Goal: Task Accomplishment & Management: Use online tool/utility

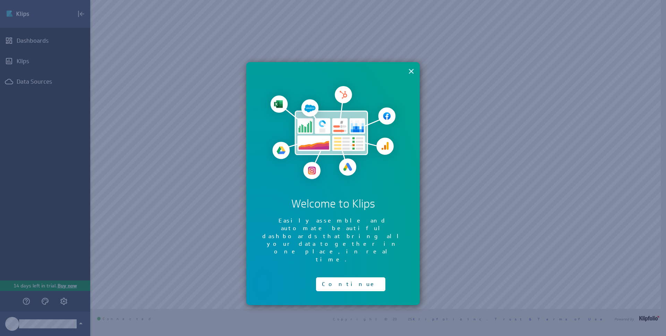
click at [409, 69] on button "×" at bounding box center [411, 71] width 7 height 14
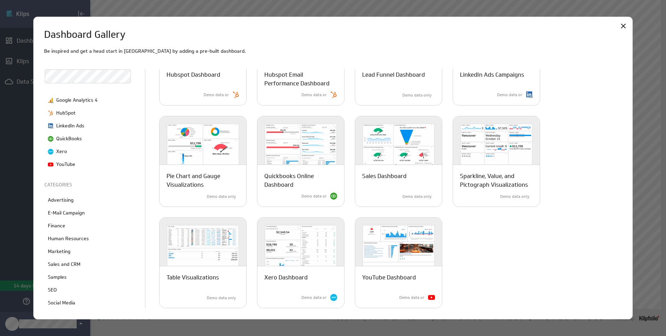
scroll to position [88, 0]
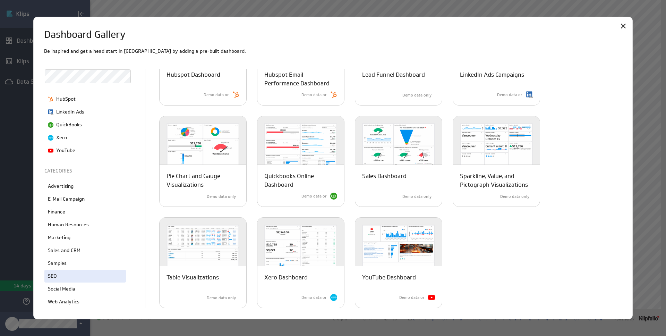
click at [71, 276] on div "SEO" at bounding box center [85, 276] width 82 height 13
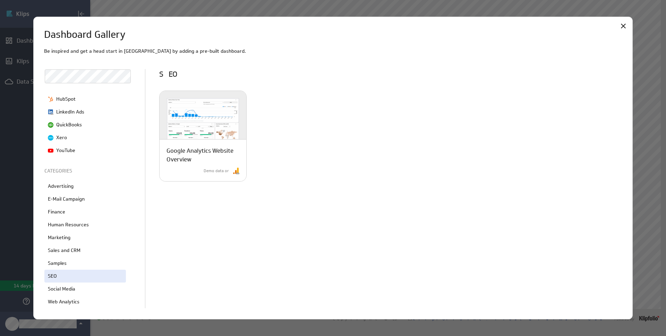
scroll to position [0, 0]
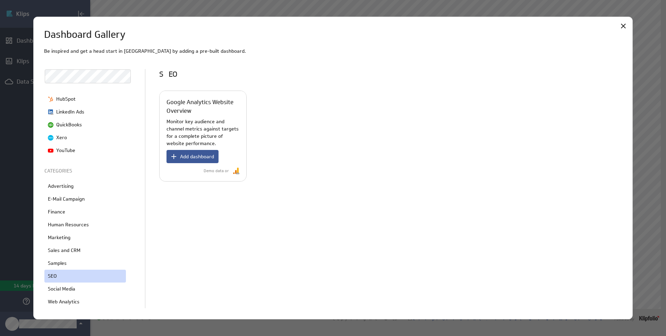
click at [196, 157] on span "Add dashboard" at bounding box center [197, 156] width 34 height 6
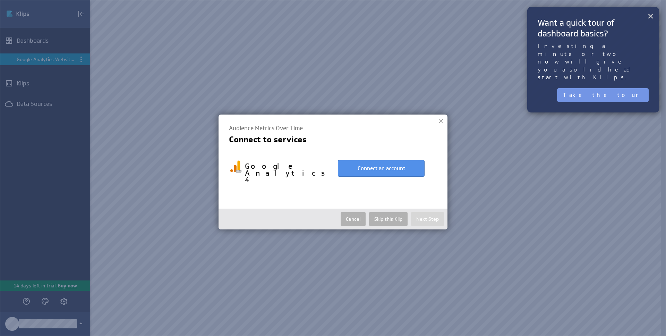
click at [652, 17] on button "×" at bounding box center [650, 16] width 7 height 14
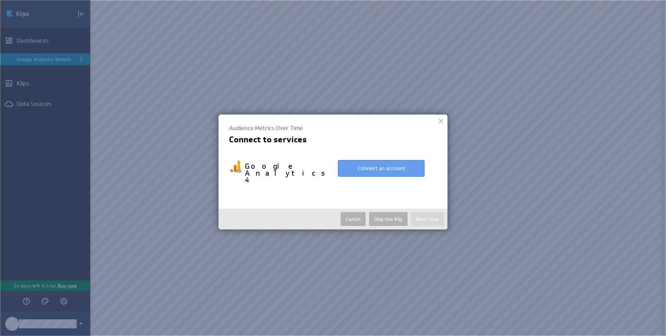
click at [374, 170] on button "Connect an account" at bounding box center [381, 168] width 87 height 17
select select "4c12bb32261c3330cb23c9d1f76b702d"
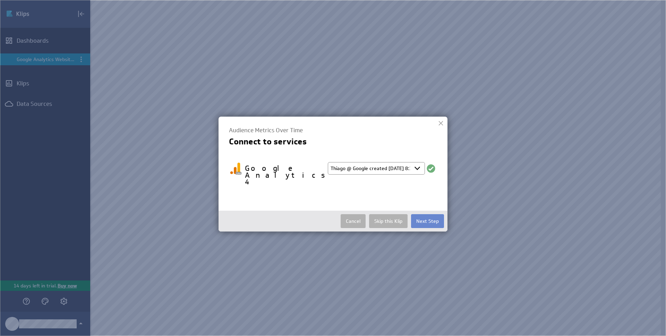
click at [434, 214] on button "Next Step" at bounding box center [427, 221] width 33 height 14
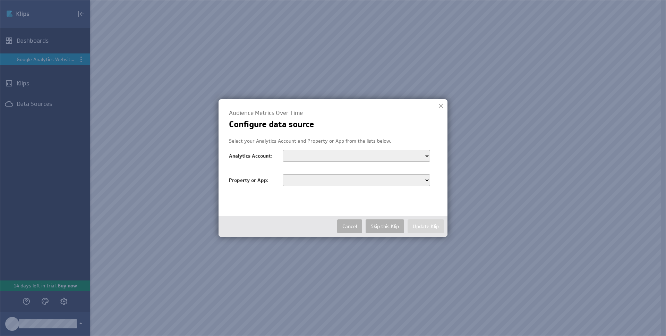
click at [358, 158] on select "Amenitiz Website" at bounding box center [356, 156] width 147 height 12
select select "accounts/266044331"
click at [283, 150] on select "Amenitiz Website" at bounding box center [356, 156] width 147 height 12
click at [411, 184] on select "Amenitiz website - GA4 Staging - pprod-amenitiz.webflow.io" at bounding box center [356, 180] width 147 height 12
select select "properties/372455139"
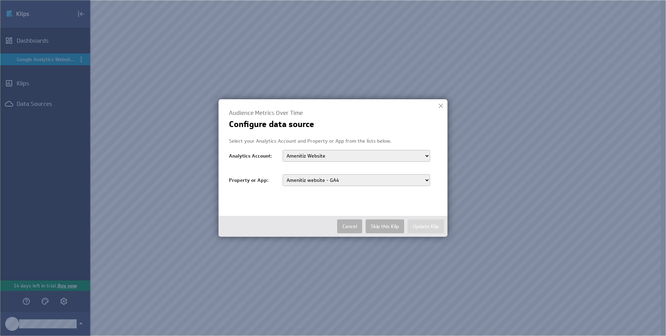
click at [283, 174] on select "Amenitiz website - GA4 Staging - pprod-amenitiz.webflow.io" at bounding box center [356, 180] width 147 height 12
click at [436, 223] on button "Update Klip" at bounding box center [426, 226] width 36 height 14
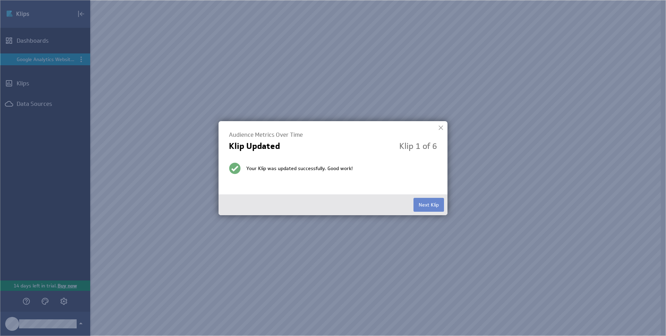
click at [421, 206] on button "Next Klip" at bounding box center [428, 205] width 31 height 14
click at [421, 204] on button "Next Klip" at bounding box center [428, 205] width 31 height 14
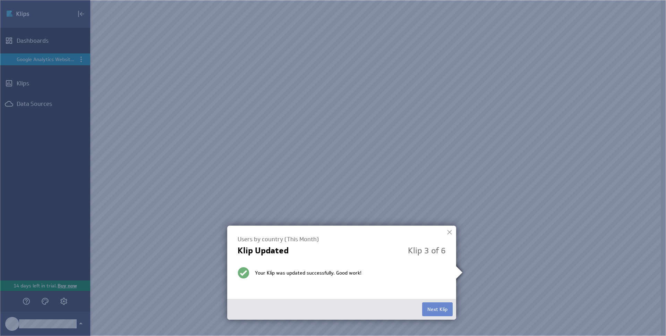
click at [435, 306] on button "Next Klip" at bounding box center [437, 309] width 31 height 14
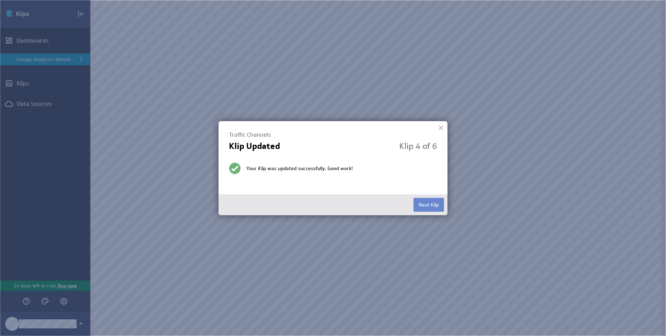
drag, startPoint x: 438, startPoint y: 214, endPoint x: 433, endPoint y: 208, distance: 7.1
click at [438, 214] on div "Next Klip" at bounding box center [333, 204] width 229 height 21
click at [433, 208] on button "Next Klip" at bounding box center [428, 205] width 31 height 14
click at [422, 205] on button "Next Klip" at bounding box center [428, 205] width 31 height 14
click at [422, 205] on button "Finished" at bounding box center [429, 205] width 29 height 14
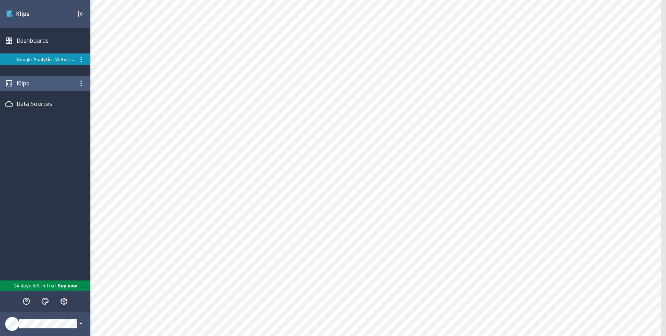
click at [32, 83] on div "Klips" at bounding box center [45, 83] width 57 height 8
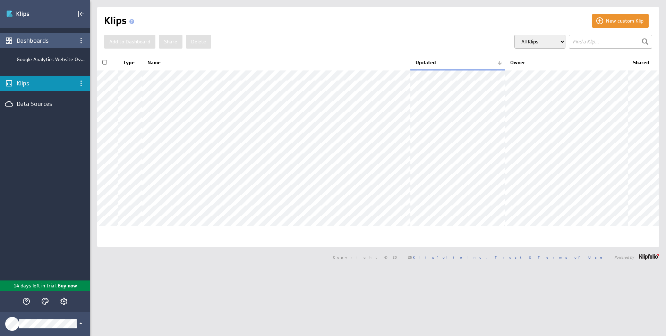
click at [37, 37] on div "Dashboards" at bounding box center [45, 41] width 57 height 8
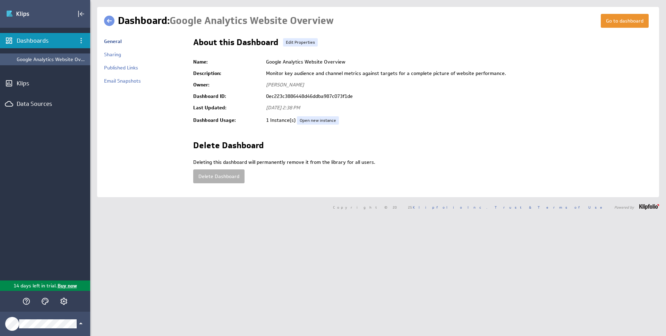
click at [59, 59] on div "Google Analytics Website Overview" at bounding box center [52, 59] width 70 height 6
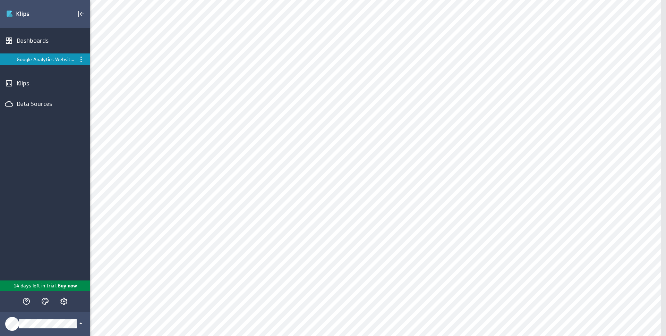
scroll to position [1, 0]
click at [602, 47] on div "Edit..." at bounding box center [615, 50] width 69 height 11
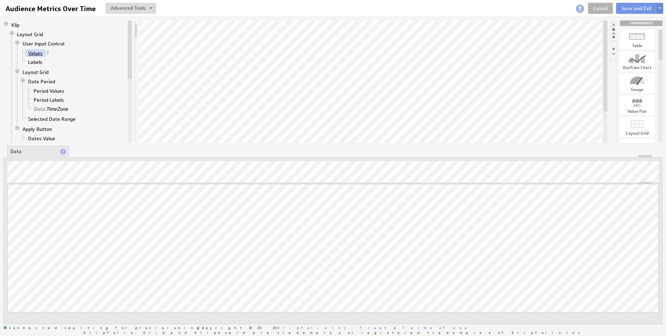
click at [37, 54] on link "Values" at bounding box center [36, 53] width 20 height 7
click at [50, 60] on link "Series: Users" at bounding box center [37, 58] width 34 height 7
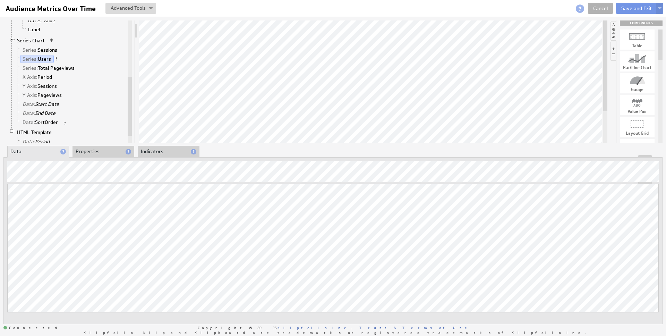
click at [57, 59] on span at bounding box center [56, 58] width 5 height 5
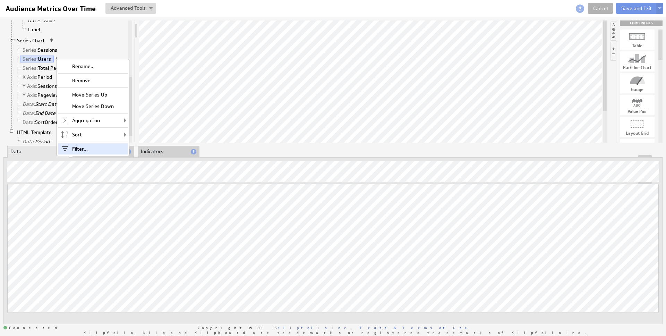
click at [86, 146] on div "Filter..." at bounding box center [92, 148] width 69 height 11
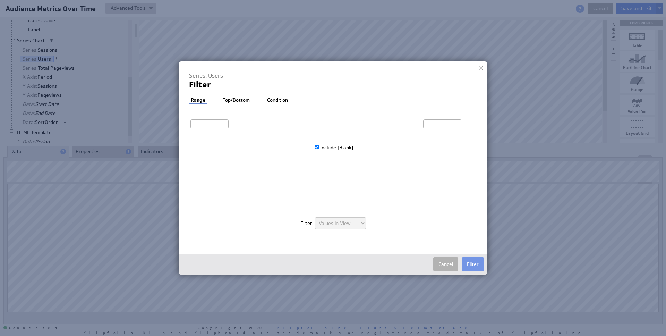
type input "1,322"
type input "2,652"
checkbox input "true"
click at [246, 101] on li "Top/Bottom" at bounding box center [236, 100] width 31 height 7
click at [276, 99] on li "Condition" at bounding box center [278, 100] width 24 height 7
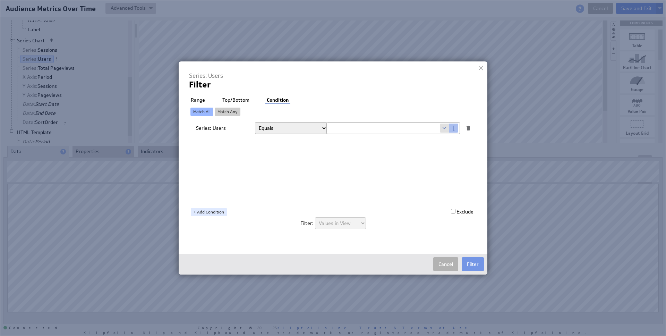
click at [204, 98] on li "Range" at bounding box center [198, 100] width 18 height 7
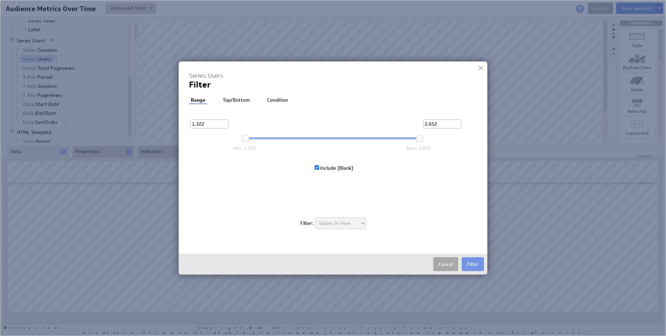
click at [454, 265] on button "Cancel" at bounding box center [445, 264] width 25 height 14
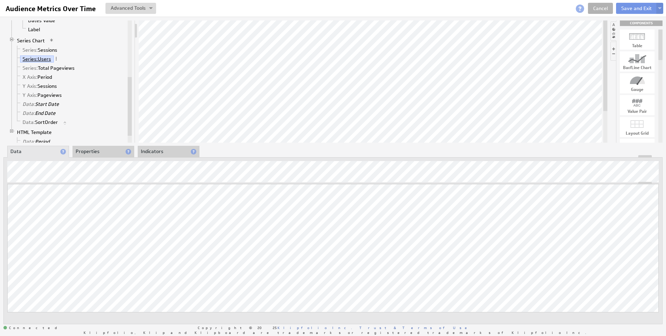
click at [31, 60] on span "Series:" at bounding box center [30, 59] width 15 height 6
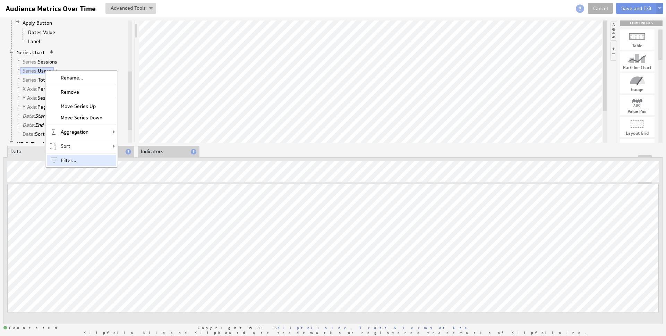
click at [82, 158] on div "Filter..." at bounding box center [81, 160] width 69 height 11
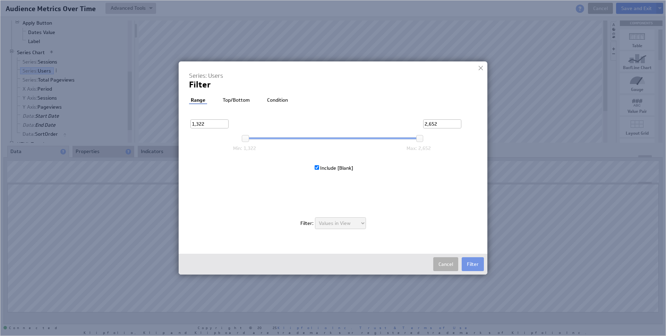
click at [272, 97] on li "Condition" at bounding box center [277, 100] width 24 height 7
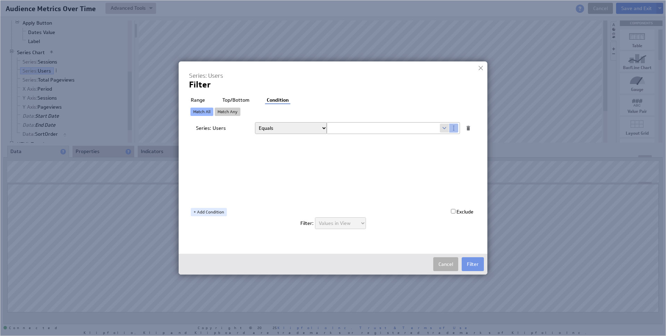
click at [213, 76] on h4 "Series: Users" at bounding box center [326, 76] width 274 height 8
click at [442, 269] on button "Cancel" at bounding box center [445, 264] width 25 height 14
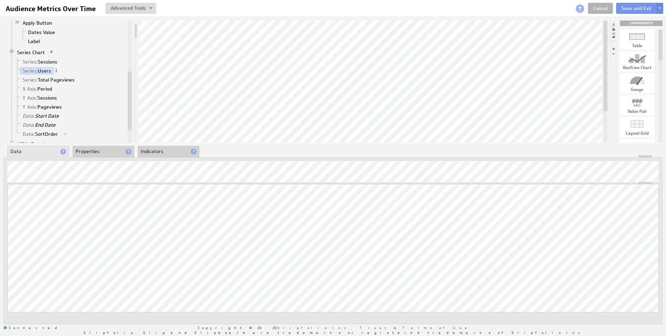
click at [57, 70] on span at bounding box center [56, 70] width 5 height 5
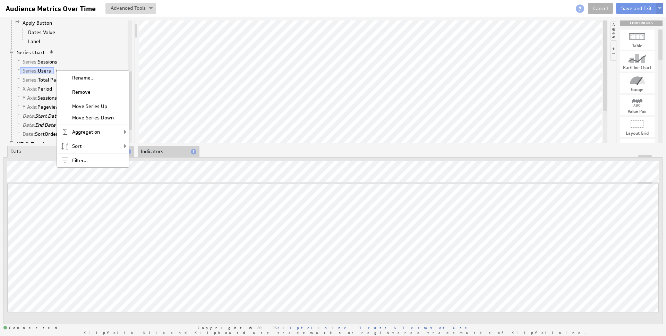
click at [46, 70] on link "Series: Users" at bounding box center [37, 70] width 34 height 7
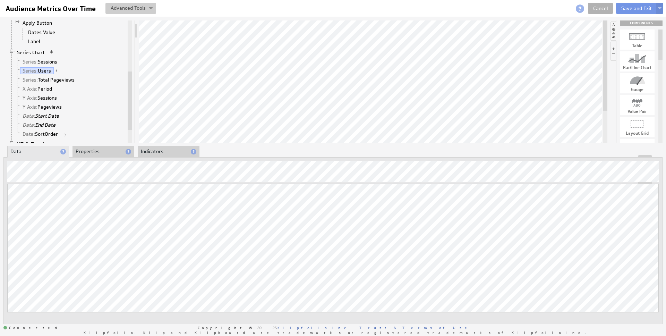
click at [129, 3] on button at bounding box center [130, 8] width 51 height 11
click at [131, 5] on button at bounding box center [130, 8] width 51 height 11
click at [29, 44] on span "Series:" at bounding box center [30, 44] width 15 height 6
click at [85, 153] on li "Properties" at bounding box center [103, 152] width 62 height 12
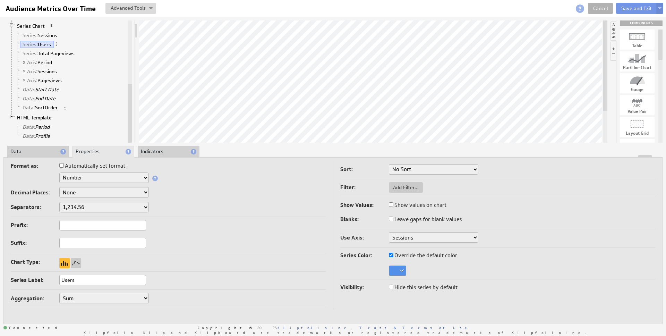
click at [67, 278] on input "Users" at bounding box center [102, 280] width 87 height 10
click at [63, 281] on input "Users" at bounding box center [102, 280] width 87 height 10
type input "Users"
click at [225, 280] on div "Series Label: Users" at bounding box center [168, 280] width 315 height 11
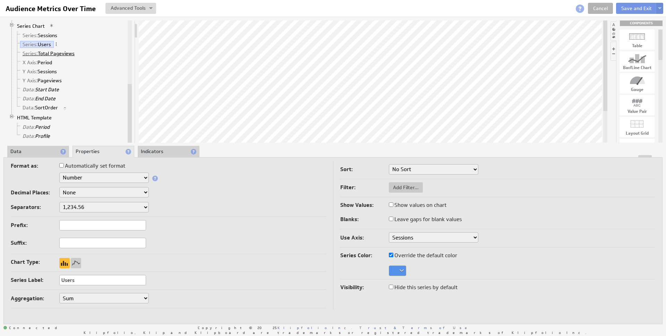
click at [58, 54] on link "Series: Total Pageviews" at bounding box center [48, 53] width 57 height 7
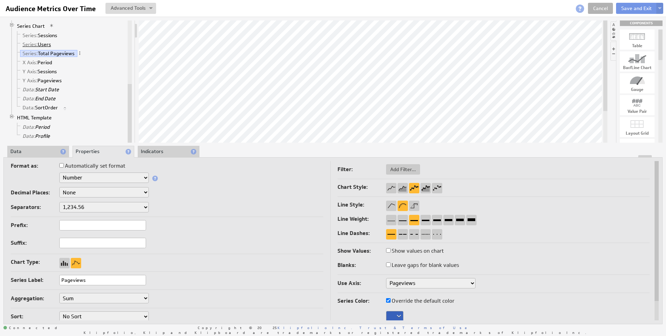
click at [50, 43] on link "Series: Users" at bounding box center [37, 44] width 34 height 7
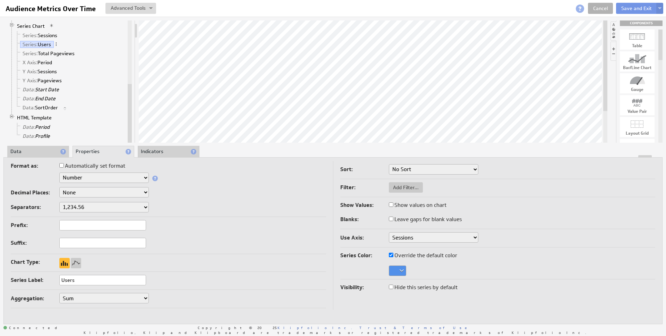
click at [436, 239] on select "Sessions Pageviews" at bounding box center [433, 237] width 89 height 10
click at [389, 232] on select "Sessions Pageviews" at bounding box center [433, 237] width 89 height 10
click at [184, 254] on hr at bounding box center [168, 254] width 315 height 0
click at [36, 153] on li "Data" at bounding box center [38, 152] width 62 height 12
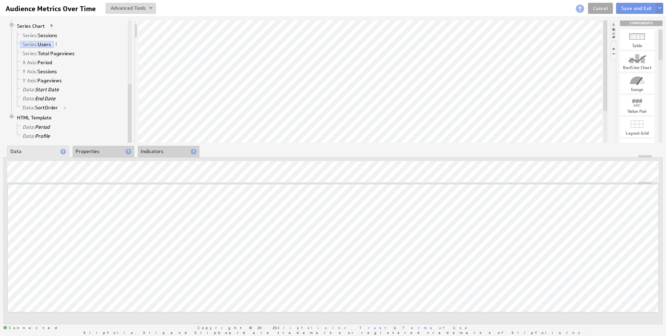
click at [603, 5] on link "Cancel" at bounding box center [600, 8] width 25 height 11
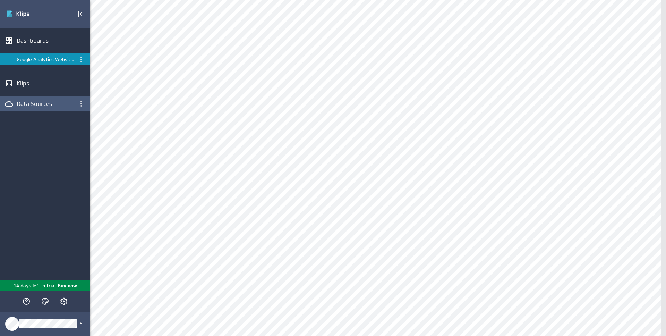
click at [45, 102] on div "Data Sources" at bounding box center [45, 104] width 57 height 8
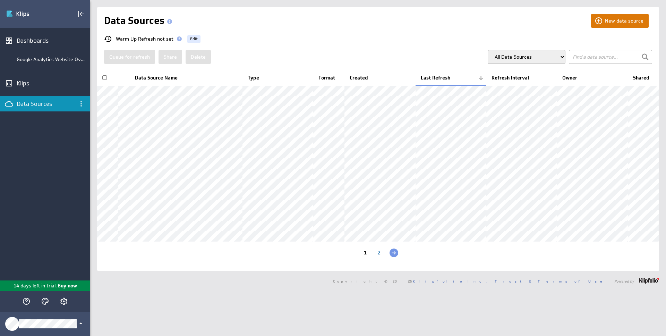
click at [606, 17] on button "New data source" at bounding box center [620, 21] width 58 height 14
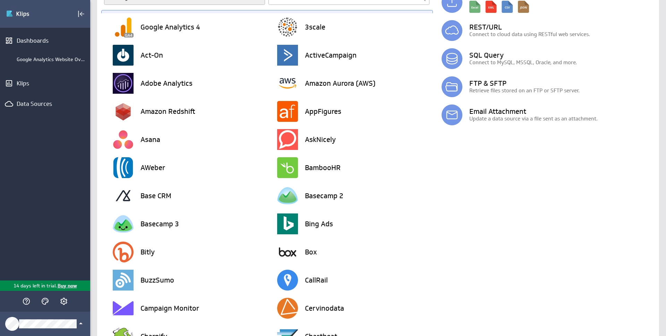
scroll to position [1, 0]
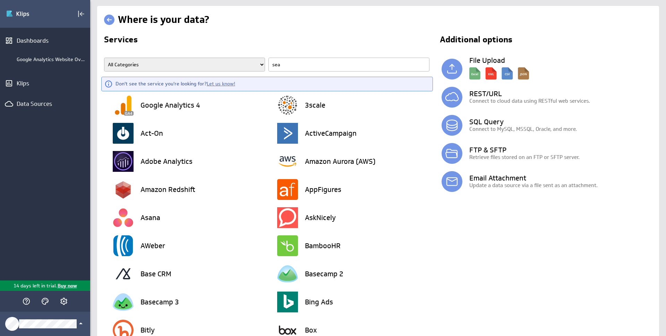
type input "sear"
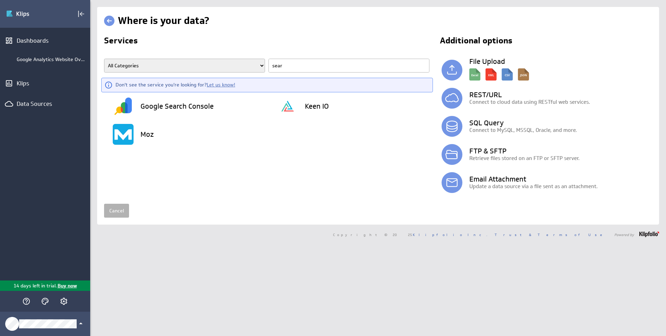
scroll to position [0, 0]
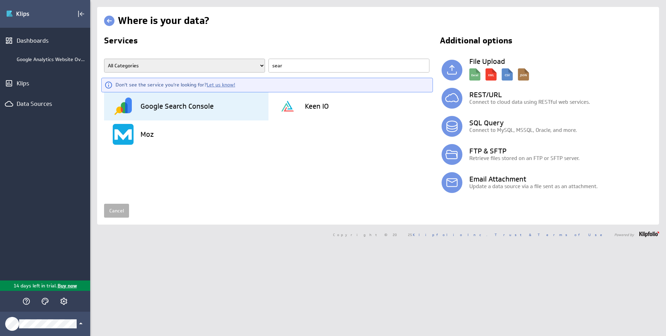
click at [221, 103] on div "Google Search Console" at bounding box center [191, 106] width 156 height 28
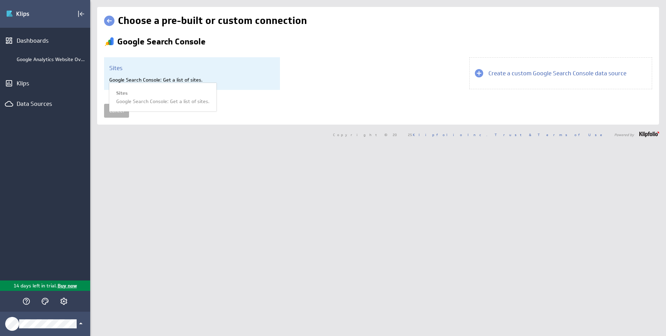
click at [152, 83] on div "Sites Google Search Console: Get a list of sites. Sites Google Search Console: …" at bounding box center [192, 73] width 176 height 33
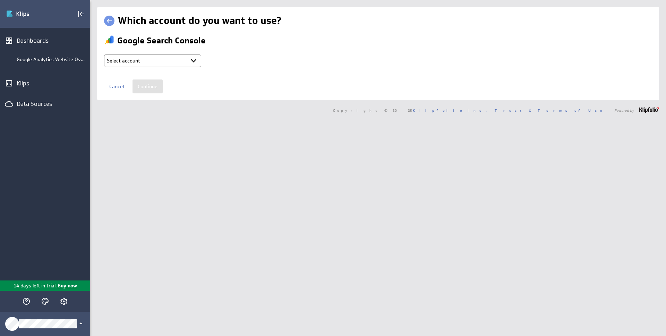
click at [152, 64] on select "Select account Thiago @ Google created [DATE] 8:38 AM EDT + Connect new account…" at bounding box center [152, 60] width 97 height 12
select select "4c12bb32261c3330cb23c9d1f76b702d"
click at [104, 54] on select "Select account Thiago @ Google created [DATE] 8:38 AM EDT + Connect new account…" at bounding box center [152, 60] width 97 height 12
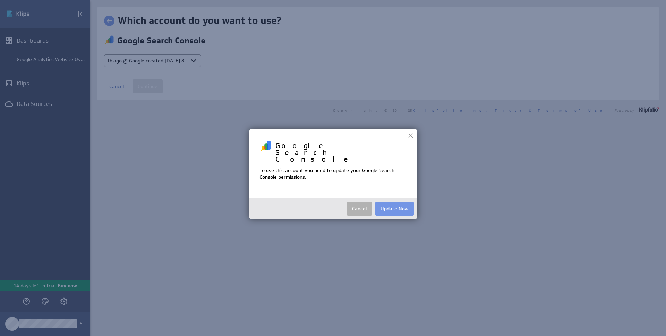
click at [273, 167] on div "To use this account you need to update your Google Search Console permissions." at bounding box center [332, 174] width 147 height 14
click at [318, 168] on div "To use this account you need to update your Google Search Console permissions." at bounding box center [332, 174] width 147 height 14
click at [288, 169] on div "To use this account you need to update your Google Search Console permissions." at bounding box center [332, 174] width 147 height 14
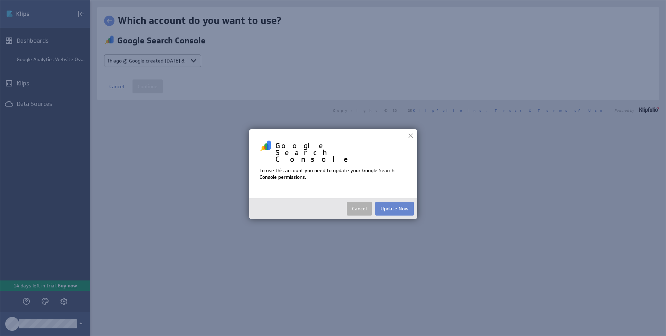
click at [382, 202] on button "Update Now" at bounding box center [394, 209] width 39 height 14
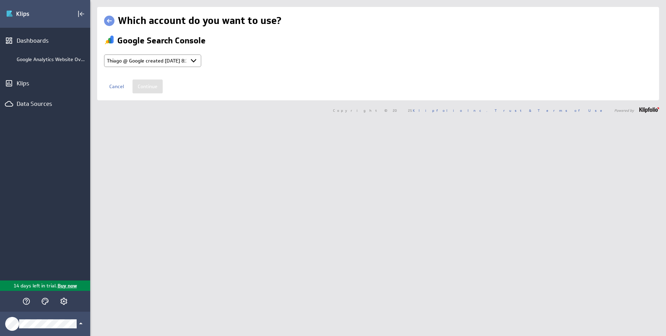
type input "Thiago @ Google created [DATE] 8:38 AM EDT"
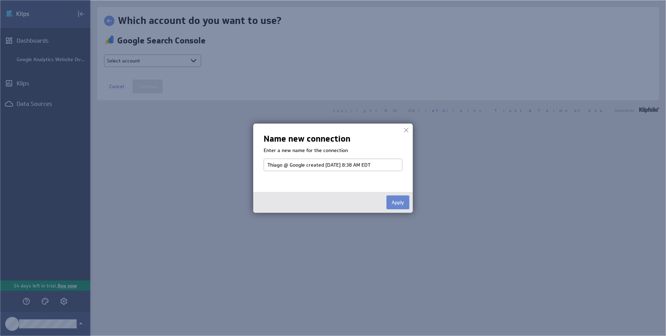
click at [385, 207] on td "Apply" at bounding box center [333, 202] width 153 height 14
click at [391, 207] on button "Apply" at bounding box center [397, 202] width 23 height 14
select select "4c12bb32261c3330cb23c9d1f76b702d"
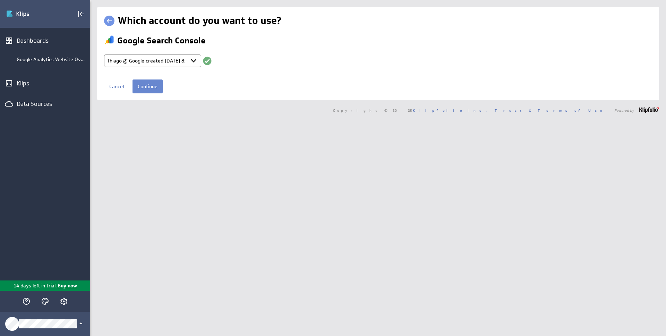
click at [156, 90] on input "Continue" at bounding box center [148, 86] width 30 height 14
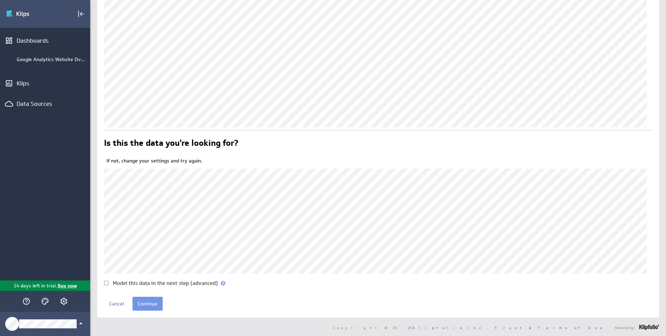
scroll to position [101, 0]
click at [151, 300] on input "Continue" at bounding box center [148, 303] width 30 height 14
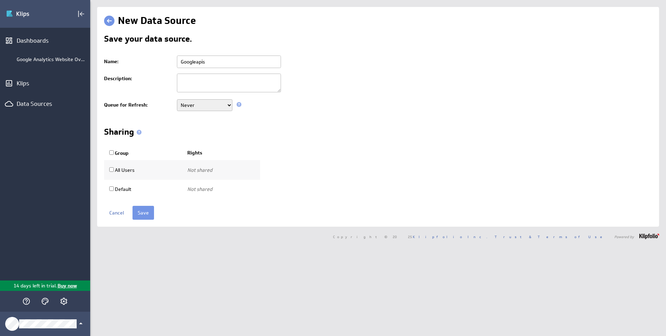
click at [110, 169] on input "All Users" at bounding box center [111, 169] width 5 height 5
checkbox input "true"
select select "7ec7c364b912651cae6170fe2eddded1:use"
click at [210, 171] on select "Use only Use and edit Do not share" at bounding box center [210, 170] width 46 height 12
click at [187, 164] on select "Use only Use and edit Do not share" at bounding box center [210, 170] width 46 height 12
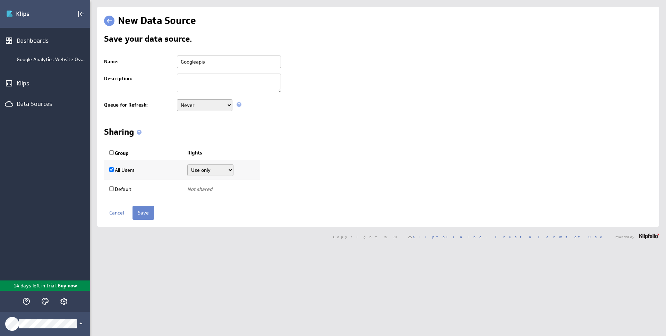
click at [152, 211] on input "Save" at bounding box center [144, 213] width 22 height 14
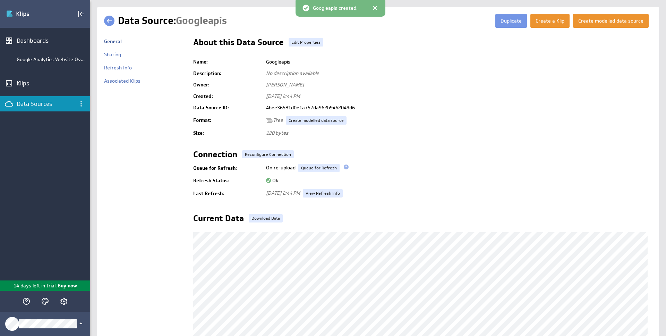
click at [109, 22] on link at bounding box center [109, 21] width 10 height 10
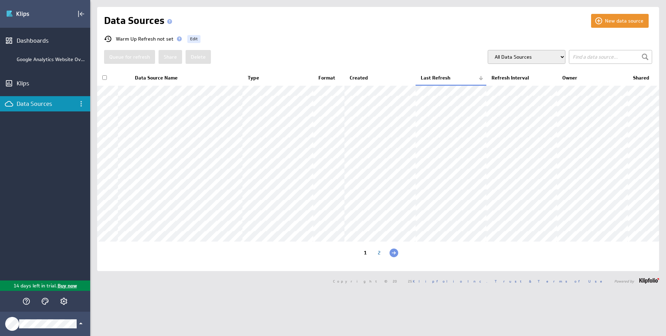
scroll to position [1, 0]
click at [36, 56] on div "Google Analytics Website Overview" at bounding box center [52, 59] width 70 height 6
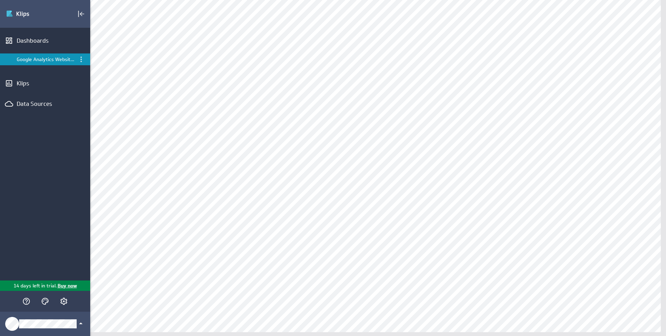
scroll to position [298, 0]
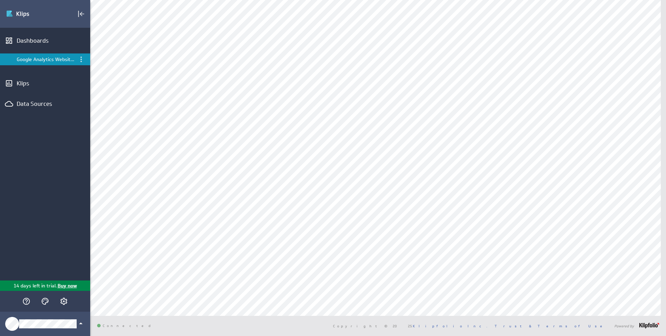
click at [58, 62] on div "Google Analytics Website Overview" at bounding box center [46, 59] width 58 height 6
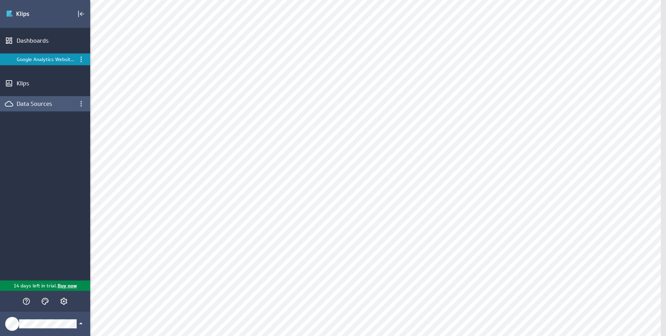
scroll to position [0, 0]
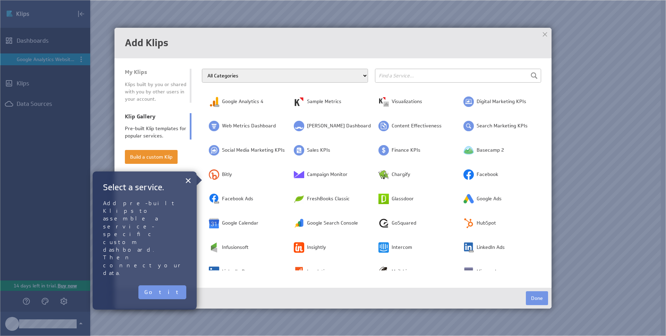
click at [150, 126] on div "Pre-built Klip templates for popular services." at bounding box center [155, 132] width 61 height 15
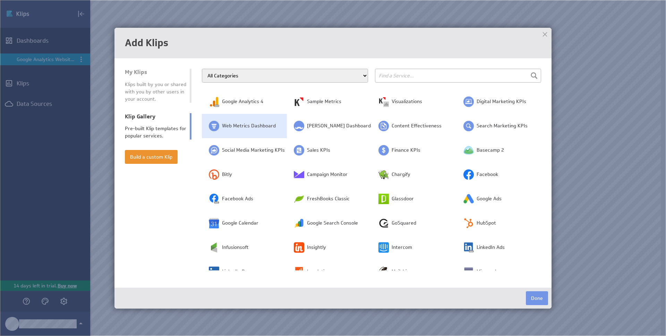
click at [238, 130] on td "Web Metrics Dashboard" at bounding box center [244, 126] width 85 height 24
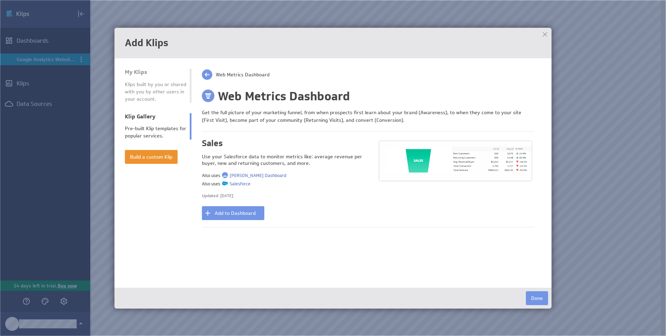
drag, startPoint x: 207, startPoint y: 76, endPoint x: 217, endPoint y: 86, distance: 14.0
click at [207, 76] on span at bounding box center [207, 74] width 10 height 10
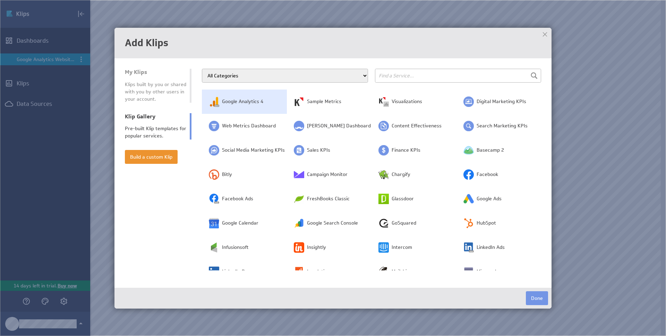
click at [250, 106] on td "Google Analytics 4" at bounding box center [244, 101] width 85 height 24
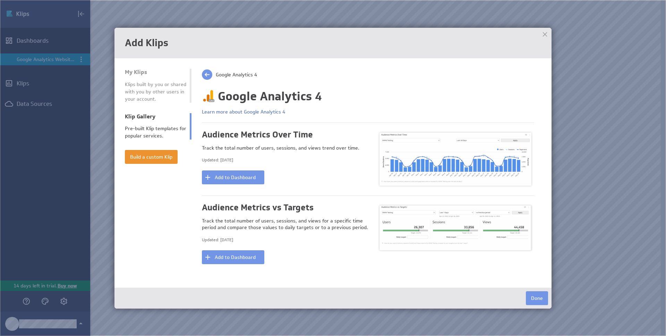
click at [222, 76] on span "Google Analytics 4" at bounding box center [236, 74] width 41 height 6
click at [209, 76] on span at bounding box center [207, 74] width 10 height 10
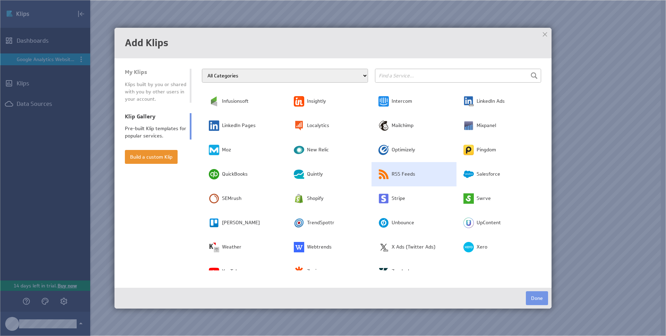
scroll to position [154, 0]
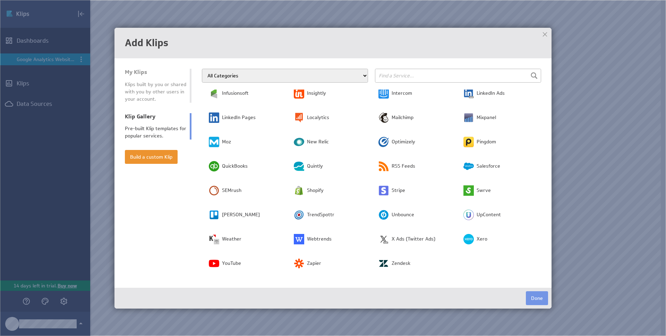
click at [415, 74] on input "text" at bounding box center [458, 76] width 166 height 14
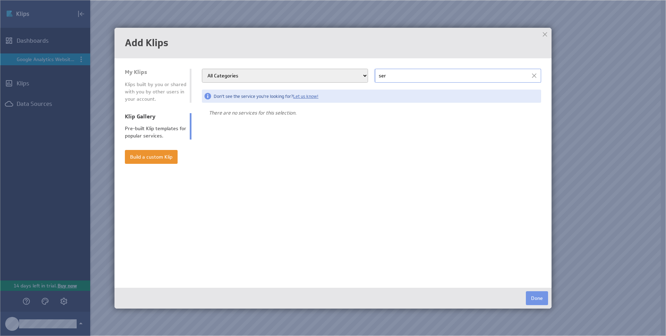
scroll to position [0, 0]
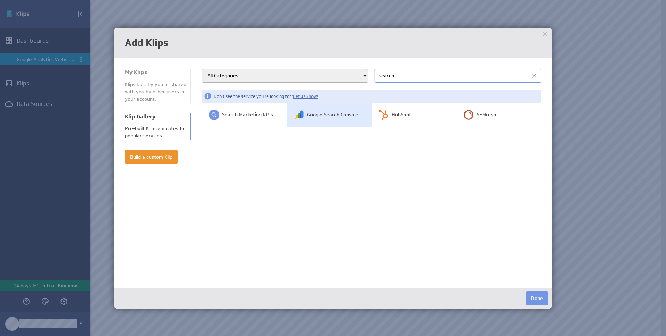
type input "search"
click at [325, 120] on td "Google Search Console" at bounding box center [329, 115] width 85 height 24
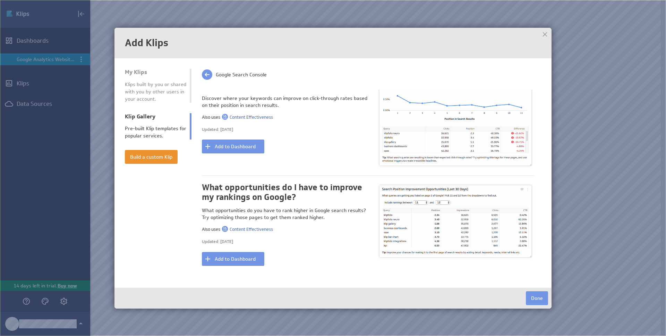
scroll to position [75, 0]
click at [244, 147] on button "Add to Dashboard" at bounding box center [233, 145] width 62 height 14
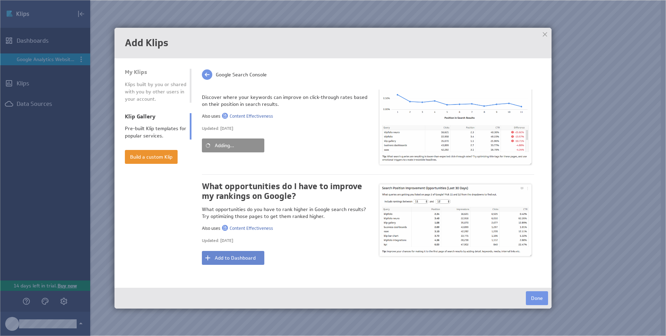
drag, startPoint x: 248, startPoint y: 256, endPoint x: 322, endPoint y: 240, distance: 75.2
click at [249, 256] on button "Add to Dashboard" at bounding box center [233, 258] width 62 height 14
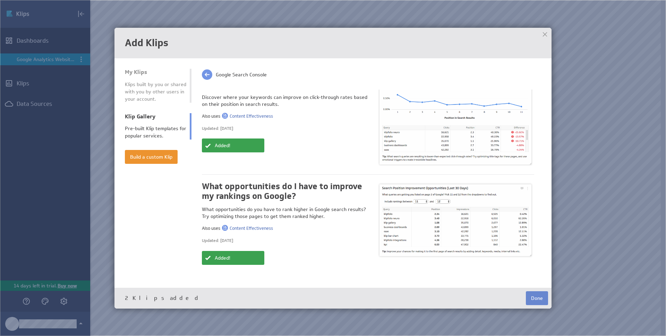
click at [531, 297] on button "Done" at bounding box center [537, 298] width 22 height 14
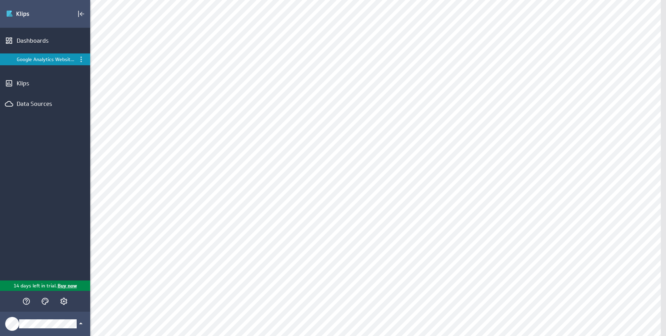
scroll to position [0, 0]
select select "4c12bb32261c3330cb23c9d1f76b702d"
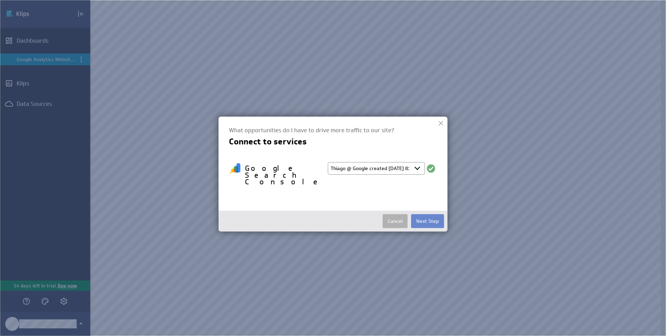
click at [424, 214] on button "Next Step" at bounding box center [427, 221] width 33 height 14
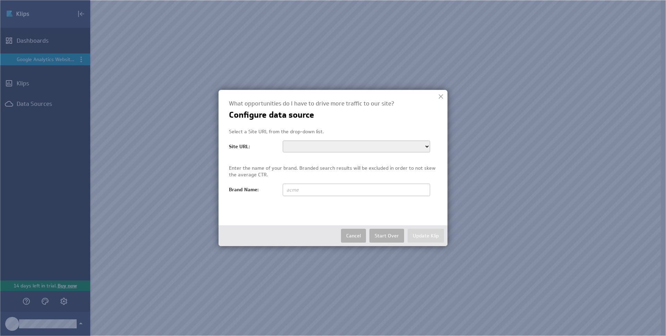
click at [347, 147] on select "sc-domain:amenitiz.com" at bounding box center [356, 146] width 147 height 12
select select "sc-domain:amenitiz.com"
click at [283, 140] on select "sc-domain:amenitiz.com" at bounding box center [356, 146] width 147 height 12
click at [335, 191] on input "text" at bounding box center [356, 189] width 147 height 12
type input "Amenitiz"
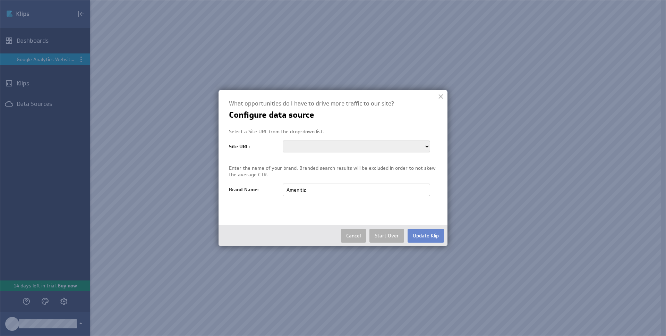
click at [422, 235] on button "Update Klip" at bounding box center [426, 236] width 36 height 14
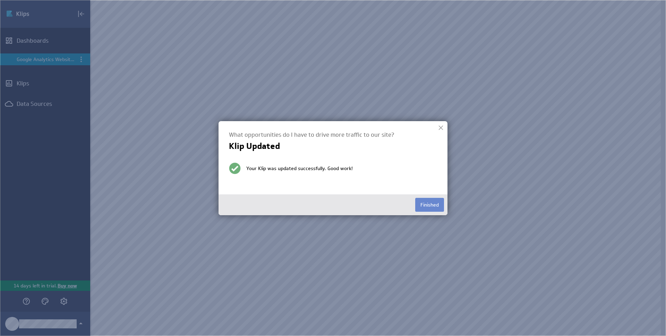
click at [433, 206] on button "Finished" at bounding box center [429, 205] width 29 height 14
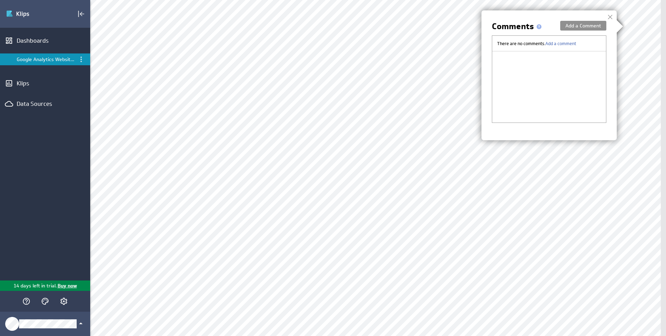
click at [584, 23] on button "Add a Comment" at bounding box center [583, 26] width 46 height 10
click at [608, 19] on div at bounding box center [610, 17] width 10 height 10
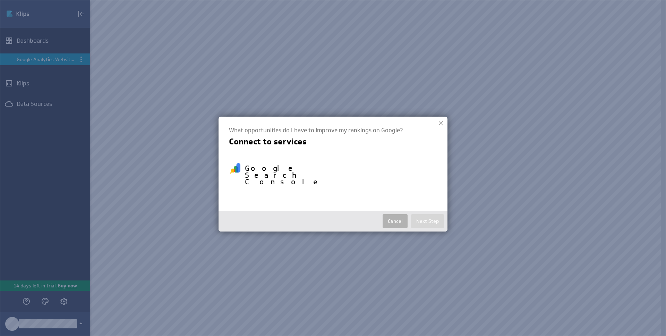
select select "4c12bb32261c3330cb23c9d1f76b702d"
click at [416, 169] on select "Select account Thiago @ Google created Oct 13, 2025 at 8:38 AM EDT + Connect ne…" at bounding box center [376, 168] width 97 height 12
click at [328, 162] on select "Select account Thiago @ Google created Oct 13, 2025 at 8:38 AM EDT + Connect ne…" at bounding box center [376, 168] width 97 height 12
click at [428, 214] on button "Next Step" at bounding box center [427, 221] width 33 height 14
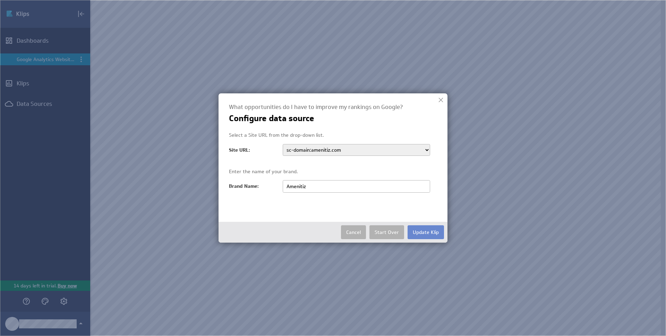
click at [421, 232] on button "Update Klip" at bounding box center [426, 232] width 36 height 14
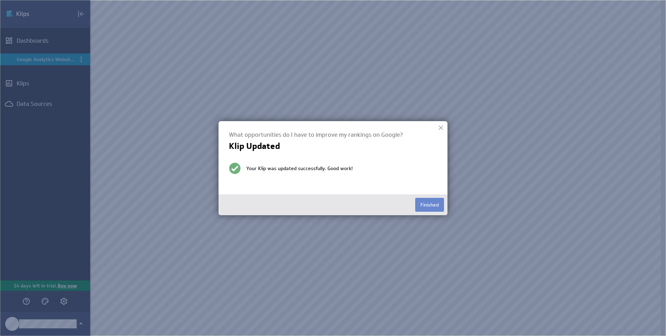
click at [434, 200] on button "Finished" at bounding box center [429, 205] width 29 height 14
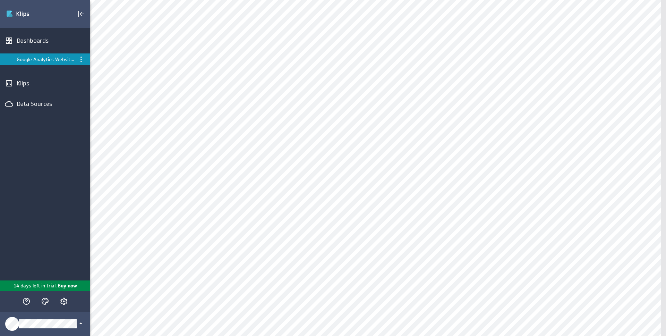
scroll to position [549, 0]
click at [605, 95] on div "Edit..." at bounding box center [615, 97] width 69 height 11
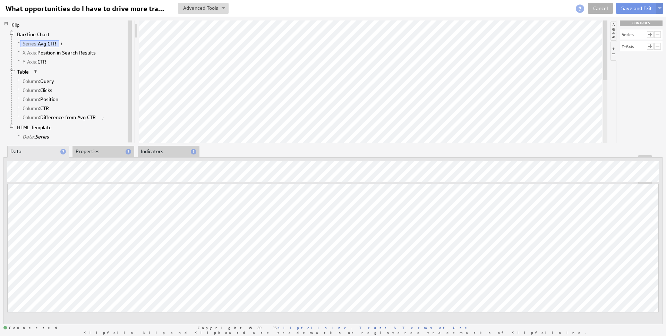
click at [87, 151] on li "Properties" at bounding box center [103, 152] width 62 height 12
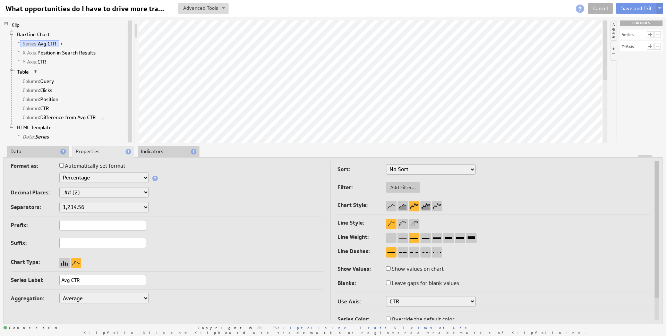
click at [416, 171] on select "No Sort Lowest to Highest Highest to Lowest" at bounding box center [430, 169] width 89 height 10
click at [386, 164] on select "No Sort Lowest to Highest Highest to Lowest" at bounding box center [430, 169] width 89 height 10
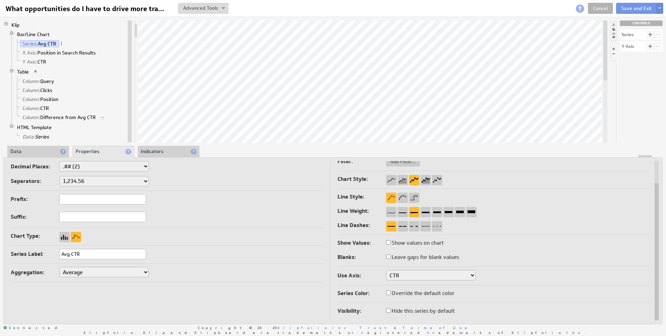
click at [166, 151] on li "Indicators" at bounding box center [169, 152] width 62 height 12
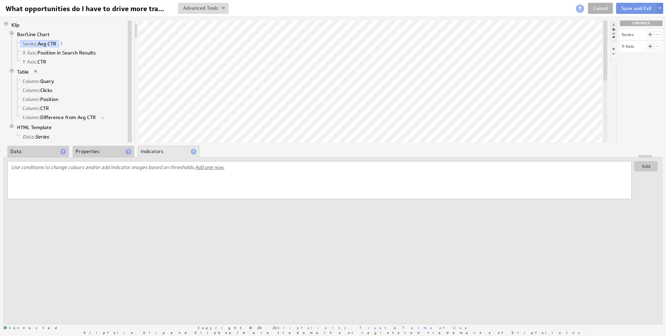
click at [91, 151] on li "Properties" at bounding box center [103, 152] width 62 height 12
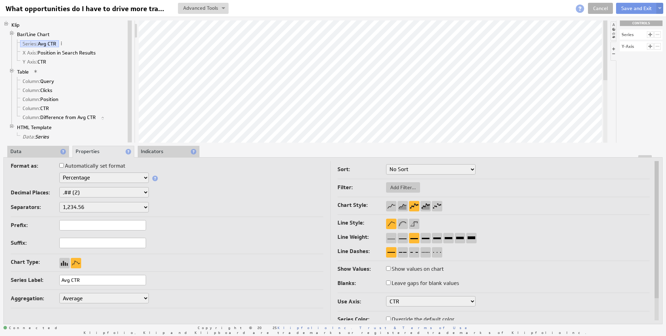
click at [41, 152] on li "Data" at bounding box center [38, 152] width 62 height 12
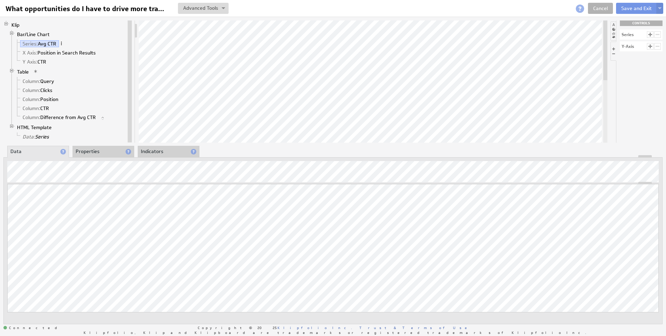
click at [63, 43] on span at bounding box center [61, 43] width 5 height 5
click at [63, 36] on li "Bar/Line Chart Series: Avg CTR X Axis: Position in Search Results Y Axis: CTR" at bounding box center [67, 48] width 117 height 37
click at [43, 137] on link "Data: Series" at bounding box center [36, 136] width 32 height 7
click at [40, 127] on link "HTML Template" at bounding box center [35, 126] width 40 height 7
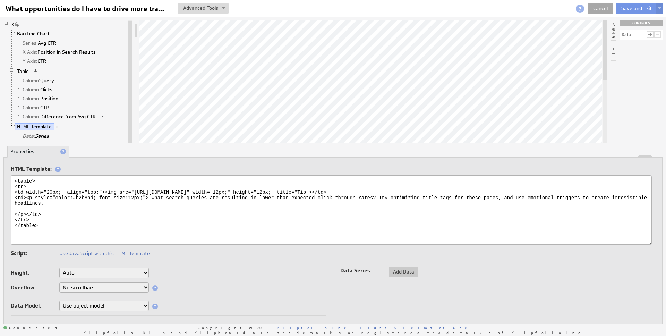
click at [606, 8] on link "Cancel" at bounding box center [600, 8] width 25 height 11
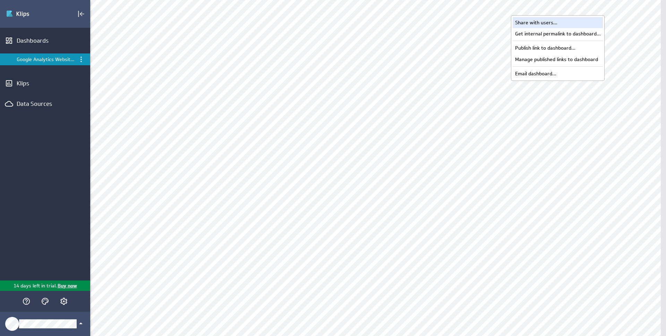
click at [578, 18] on div "Share with users..." at bounding box center [558, 22] width 90 height 11
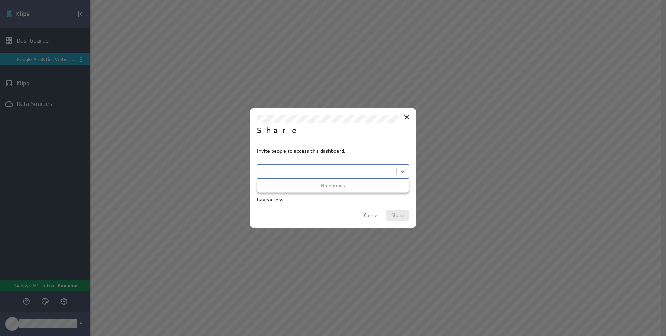
click at [307, 168] on body "(no message) Edit Dashboards Google Analytics Website Overview Klips Data Sourc…" at bounding box center [333, 168] width 666 height 336
paste input "roger.howroyd@amenitiz.com"
drag, startPoint x: 354, startPoint y: 168, endPoint x: 360, endPoint y: 166, distance: 6.4
click at [354, 168] on div at bounding box center [333, 168] width 666 height 336
type input "roger.howroyd@amenitiz.com"
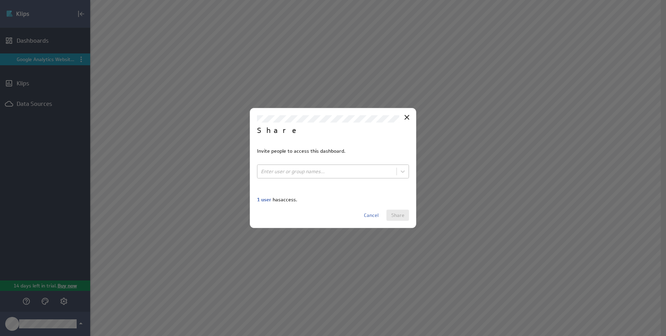
click at [357, 175] on body "(no message) Edit Dashboards Google Analytics Website Overview Klips Data Sourc…" at bounding box center [333, 168] width 666 height 336
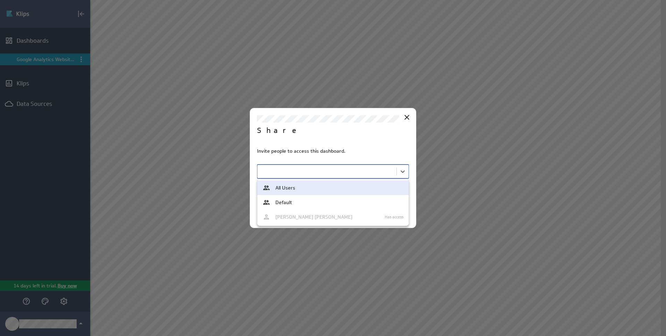
paste input "roger.howroyd@amenitiz.com"
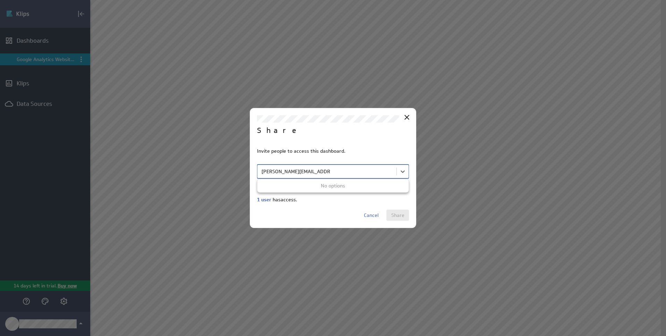
click at [362, 150] on div at bounding box center [333, 168] width 666 height 336
type input "roger.howroyd@amenitiz.com"
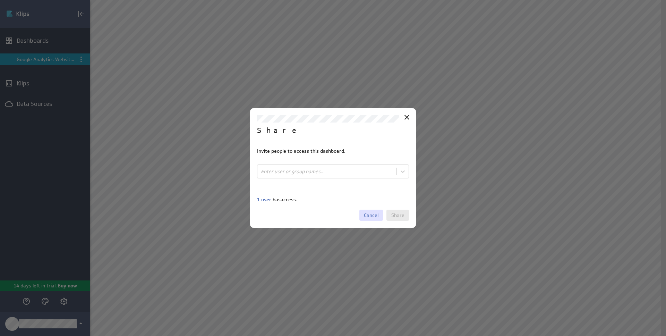
click at [371, 217] on span "Cancel" at bounding box center [371, 215] width 15 height 6
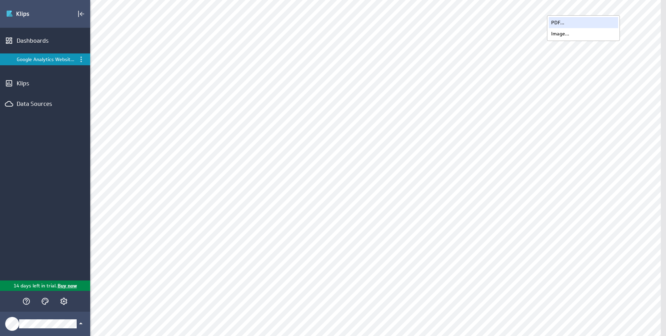
click at [593, 25] on div "PDF..." at bounding box center [583, 22] width 69 height 11
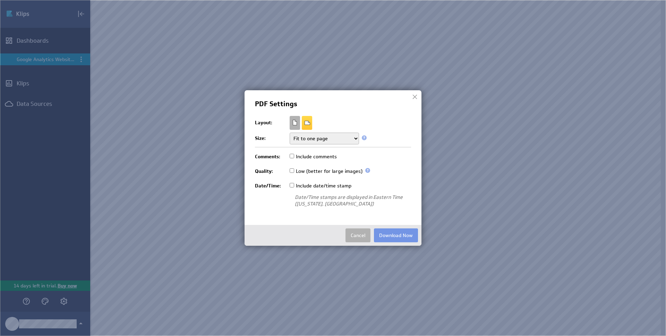
click at [331, 137] on select "Fit to one page Multiple pages Multiple pages (no breaks)" at bounding box center [324, 139] width 69 height 12
click at [290, 133] on select "Fit to one page Multiple pages Multiple pages (no breaks)" at bounding box center [324, 139] width 69 height 12
click at [349, 138] on select "Fit to one page Multiple pages Multiple pages (no breaks)" at bounding box center [324, 139] width 69 height 12
select select "multi"
click at [290, 133] on select "Fit to one page Multiple pages Multiple pages (no breaks)" at bounding box center [324, 139] width 69 height 12
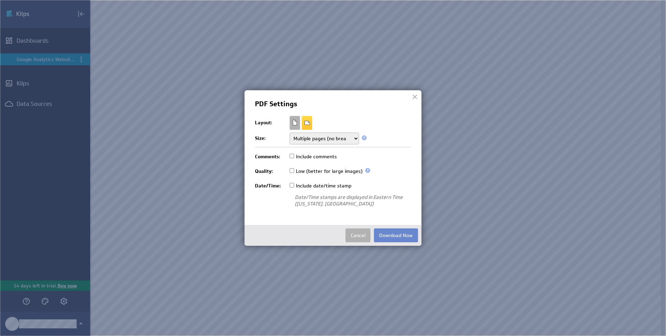
click at [399, 238] on button "Download Now" at bounding box center [396, 235] width 44 height 14
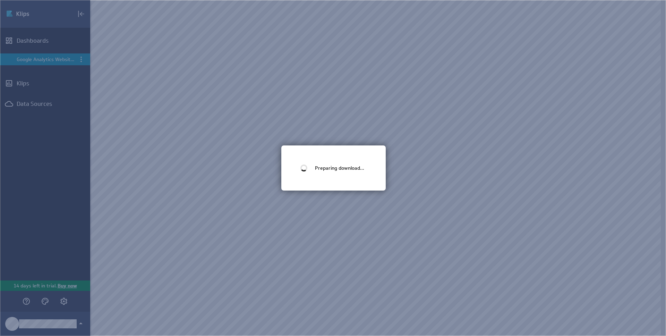
click at [434, 173] on img at bounding box center [333, 168] width 666 height 336
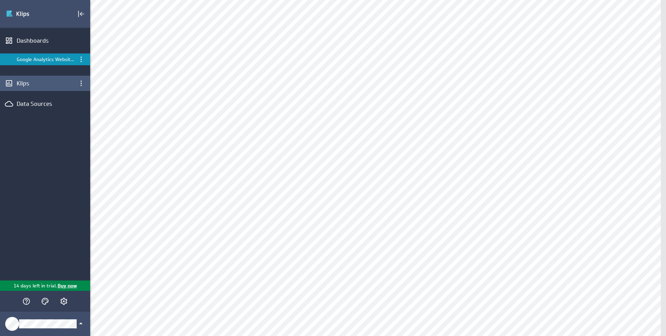
type input "search"
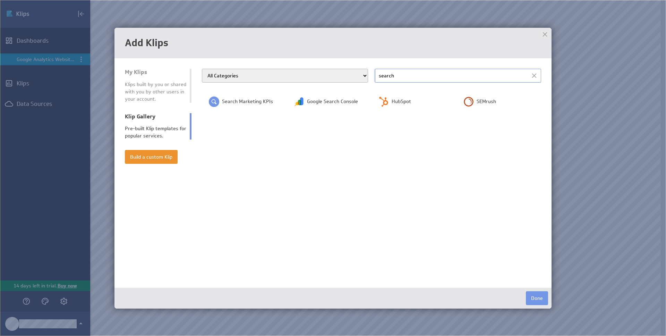
click at [411, 72] on input "search" at bounding box center [458, 76] width 166 height 14
click at [473, 94] on td "SEMrush" at bounding box center [498, 101] width 85 height 24
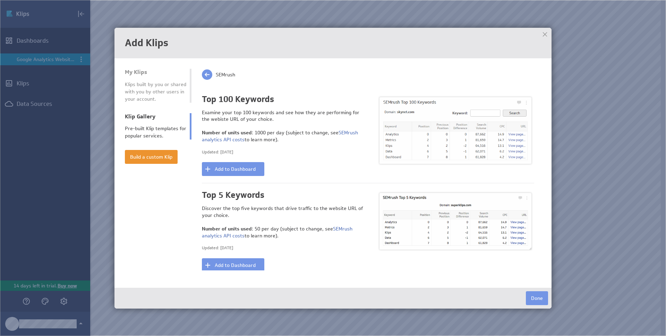
scroll to position [284, 0]
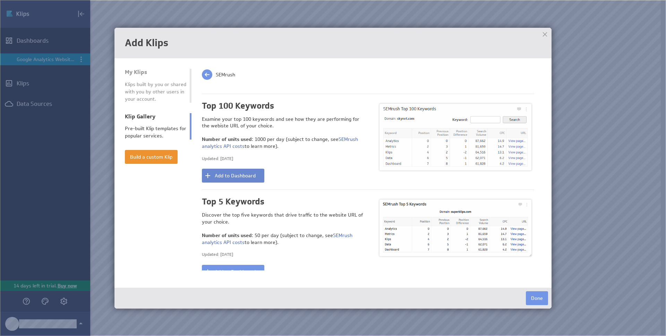
click at [255, 175] on button "Add to Dashboard" at bounding box center [233, 176] width 62 height 14
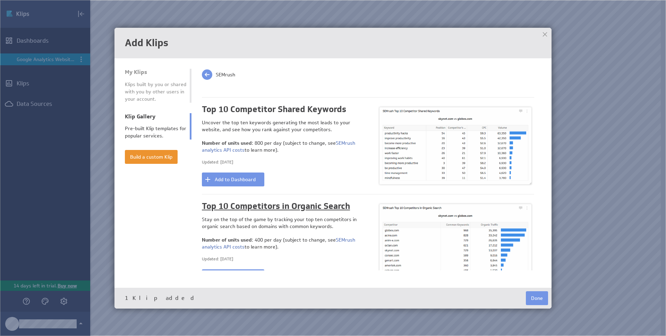
scroll to position [87, 0]
drag, startPoint x: 246, startPoint y: 176, endPoint x: 295, endPoint y: 174, distance: 49.3
click at [246, 176] on button "Add to Dashboard" at bounding box center [233, 179] width 62 height 14
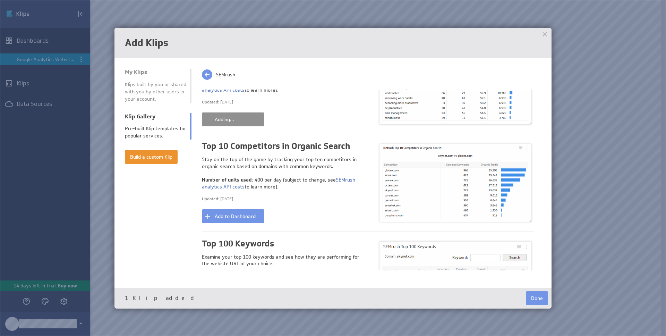
scroll to position [147, 0]
click at [254, 217] on button "Add to Dashboard" at bounding box center [233, 216] width 62 height 14
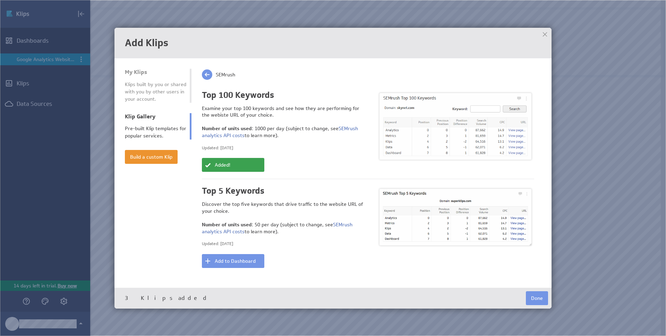
scroll to position [298, 0]
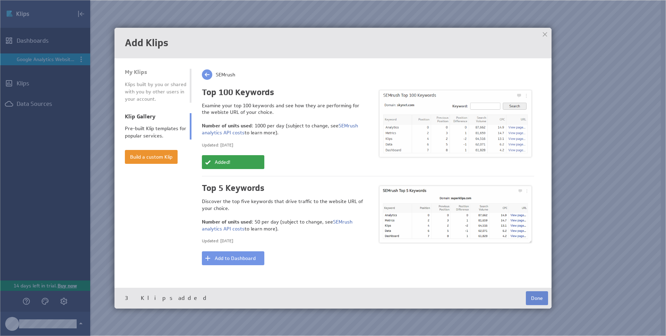
click at [536, 299] on button "Done" at bounding box center [537, 298] width 22 height 14
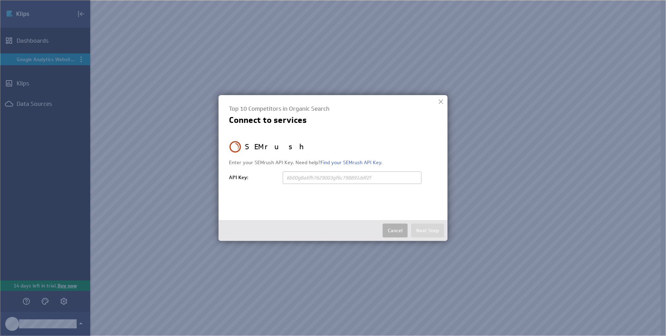
click at [337, 179] on input "text" at bounding box center [352, 177] width 139 height 12
click at [399, 231] on button "Cancel" at bounding box center [395, 230] width 25 height 14
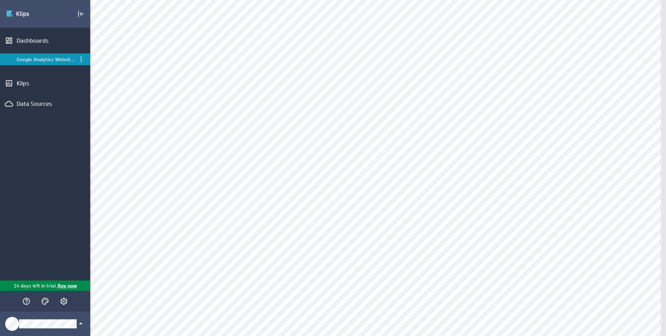
scroll to position [964, 0]
click at [39, 85] on div "Klips" at bounding box center [45, 83] width 57 height 8
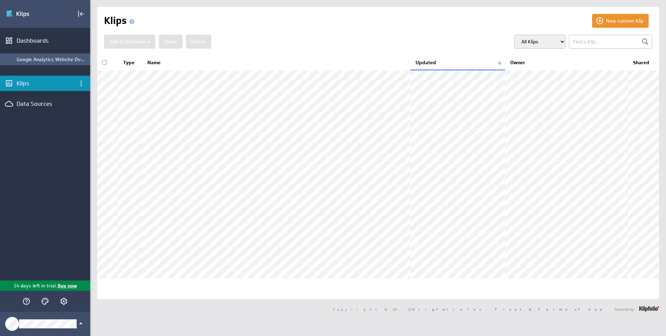
click at [46, 56] on div "Google Analytics Website Overview" at bounding box center [52, 59] width 70 height 6
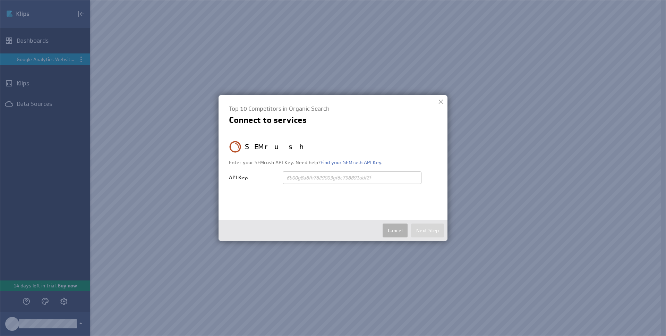
click at [300, 180] on input "text" at bounding box center [352, 177] width 139 height 12
type input "bc1296a793fefa43d1f9db184fca92ae"
click at [428, 229] on button "Next Step" at bounding box center [427, 230] width 33 height 14
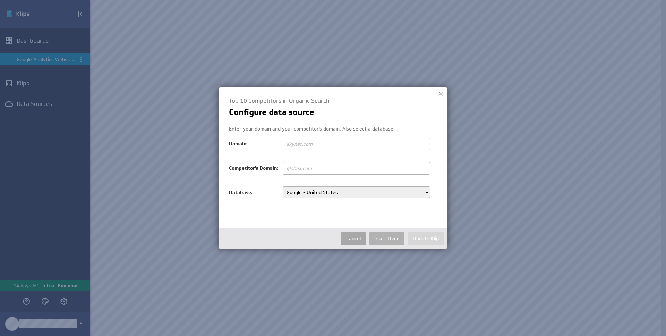
click at [362, 231] on button "Cancel" at bounding box center [353, 238] width 25 height 14
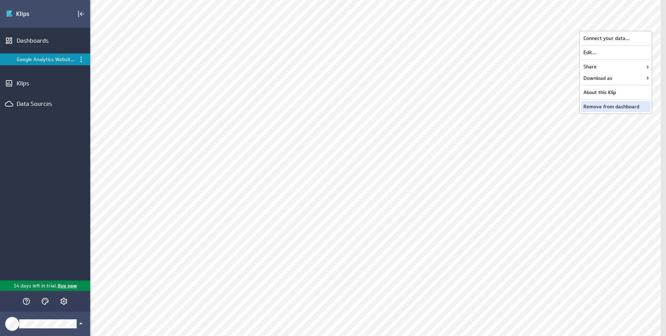
click at [614, 106] on div "Remove from dashboard" at bounding box center [615, 106] width 69 height 11
click at [603, 104] on div "Remove from dashboard" at bounding box center [615, 106] width 69 height 11
click at [615, 104] on div "Remove from dashboard" at bounding box center [615, 106] width 69 height 11
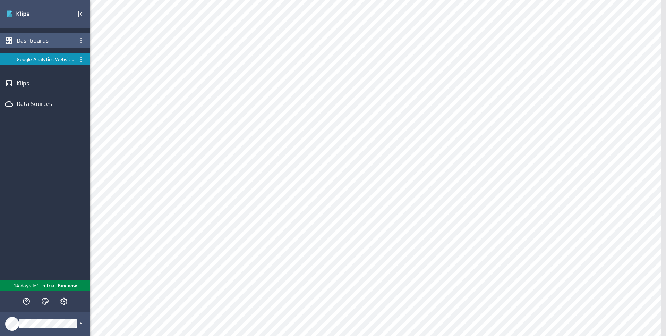
click at [49, 44] on div "Dashboards" at bounding box center [45, 40] width 90 height 15
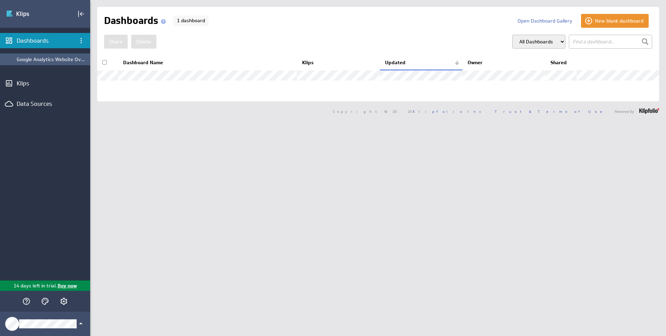
click at [51, 60] on div "Google Analytics Website Overview" at bounding box center [52, 59] width 70 height 6
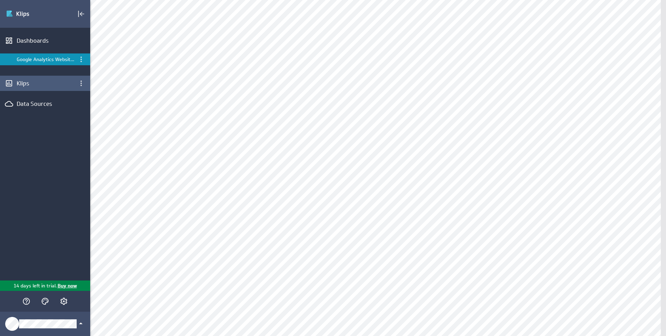
click at [44, 89] on div "Klips" at bounding box center [45, 83] width 90 height 15
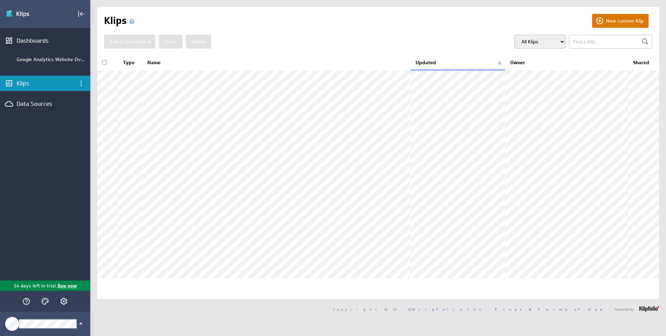
click at [603, 24] on button "New custom Klip" at bounding box center [620, 21] width 57 height 14
click at [46, 57] on div "Google Analytics Website Overview" at bounding box center [52, 59] width 70 height 6
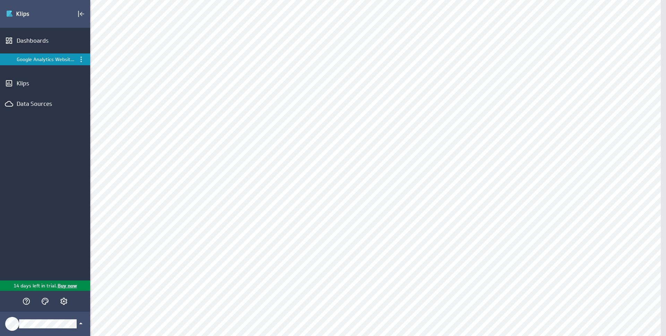
type input "search"
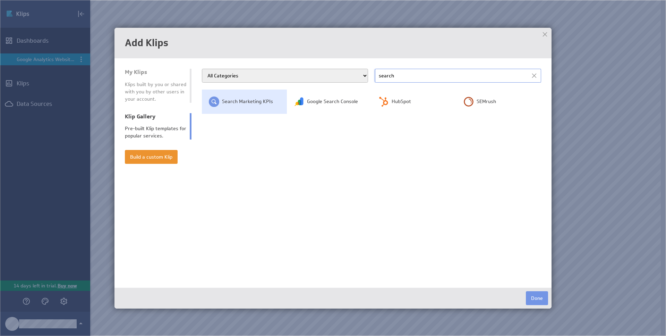
click at [261, 105] on td "Search Marketing KPIs" at bounding box center [244, 101] width 85 height 24
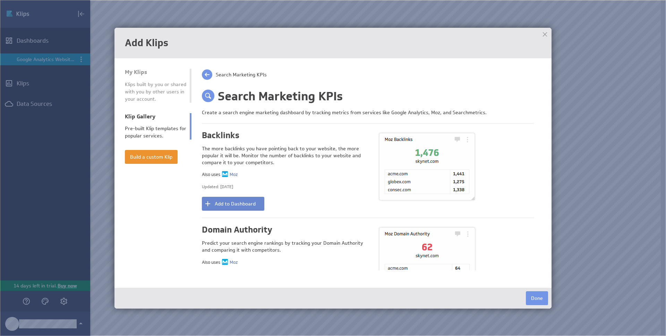
click at [242, 204] on button "Add to Dashboard" at bounding box center [233, 204] width 62 height 14
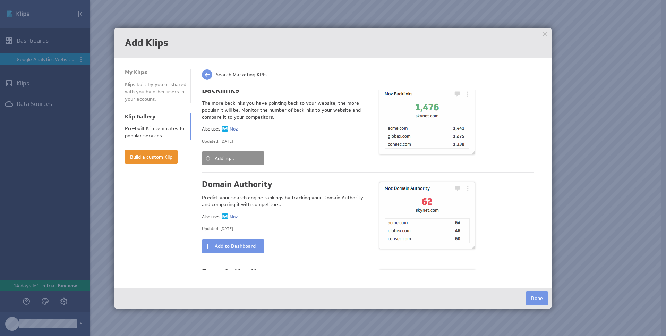
scroll to position [137, 0]
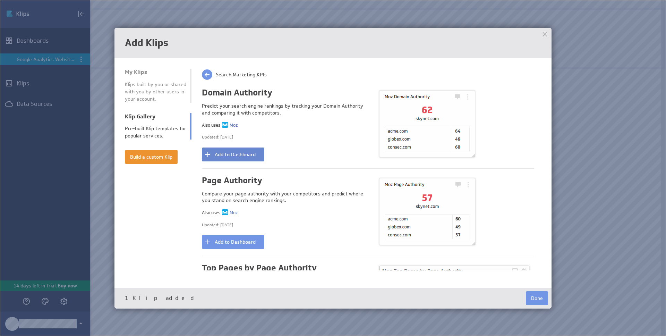
click at [255, 152] on button "Add to Dashboard" at bounding box center [233, 154] width 62 height 14
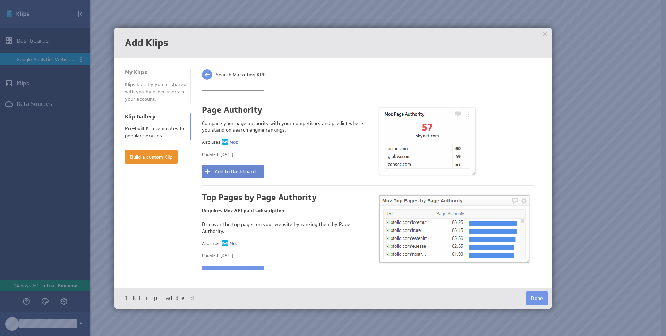
scroll to position [224, 0]
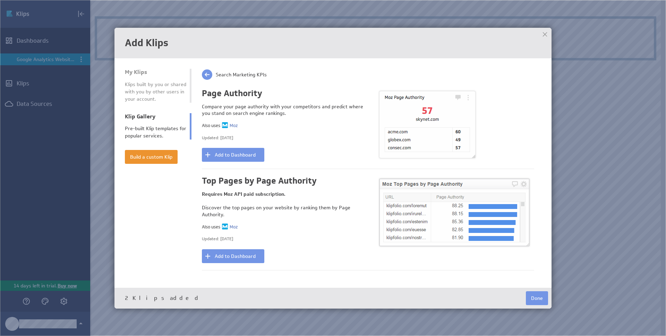
click at [244, 157] on button "Add to Dashboard" at bounding box center [233, 155] width 62 height 14
click at [536, 300] on button "Done" at bounding box center [537, 298] width 22 height 14
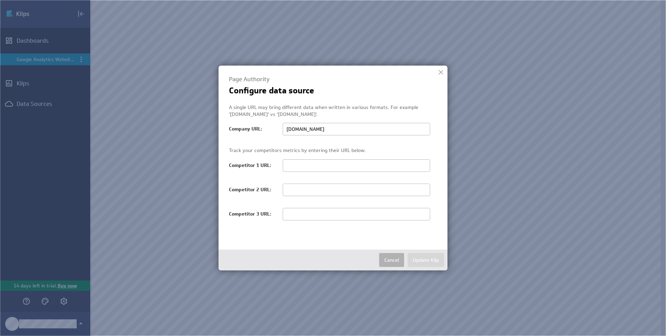
type input "www.amenitiz.com"
click at [383, 162] on input "text" at bounding box center [356, 165] width 147 height 12
paste input "https://www.cloudbeds.com/"
type input "https://www.cloudbeds.com/"
click at [353, 190] on input "text" at bounding box center [356, 189] width 147 height 12
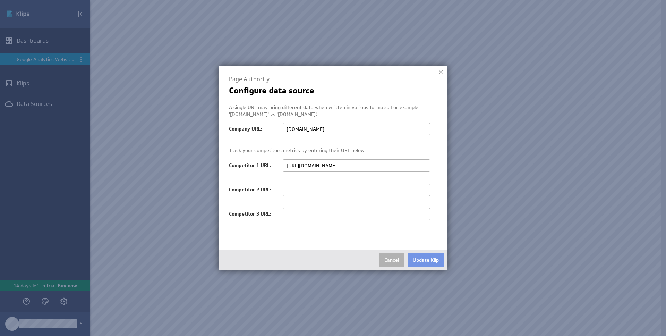
paste input "https://www.lodgify.com/"
type input "https://www.lodgify.com/"
click at [343, 217] on input "text" at bounding box center [356, 214] width 147 height 12
paste input "https://www.lodgify.com/"
click at [318, 215] on input "https://www.lodgify.com/" at bounding box center [356, 214] width 147 height 12
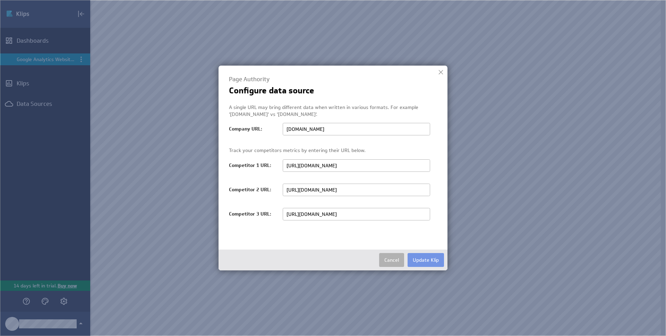
click at [318, 215] on input "https://www.lodgify.com/" at bounding box center [356, 214] width 147 height 12
type input "https://www.hostaway.com/"
click at [430, 262] on button "Update Klip" at bounding box center [426, 260] width 36 height 14
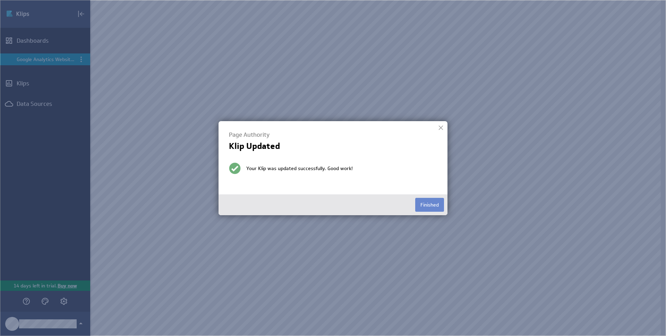
click at [429, 205] on button "Finished" at bounding box center [429, 205] width 29 height 14
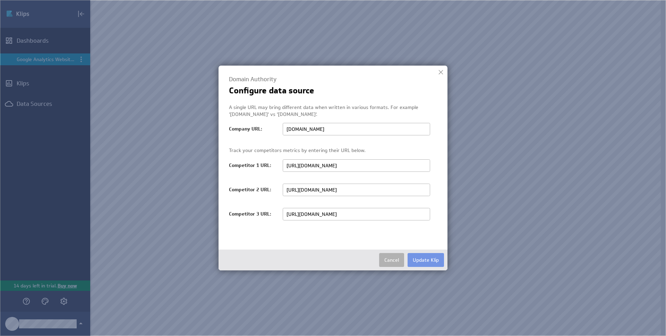
drag, startPoint x: 426, startPoint y: 260, endPoint x: 443, endPoint y: 257, distance: 16.8
click at [426, 260] on button "Update Klip" at bounding box center [426, 260] width 36 height 14
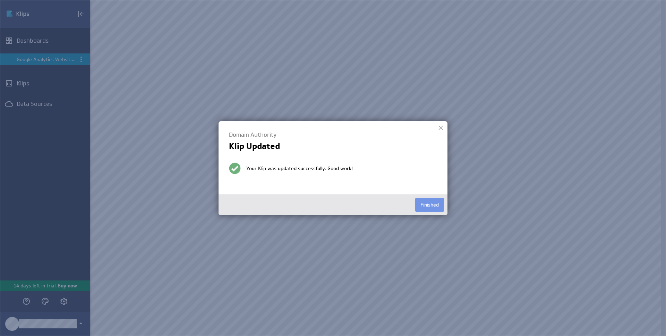
click at [604, 173] on img at bounding box center [333, 168] width 666 height 336
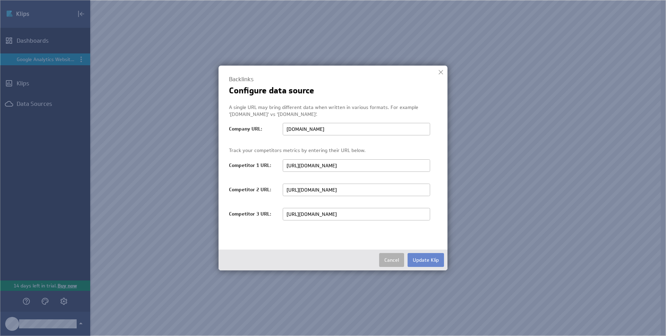
click at [434, 263] on button "Update Klip" at bounding box center [426, 260] width 36 height 14
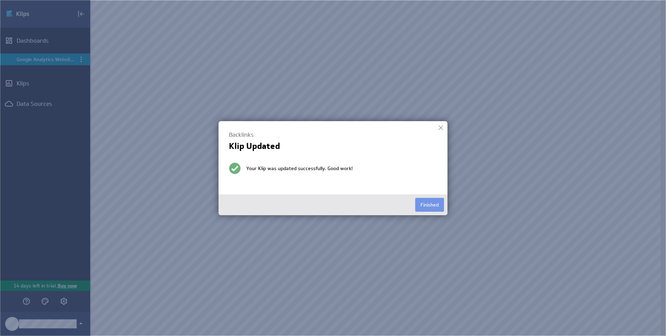
click at [503, 129] on img at bounding box center [333, 168] width 666 height 336
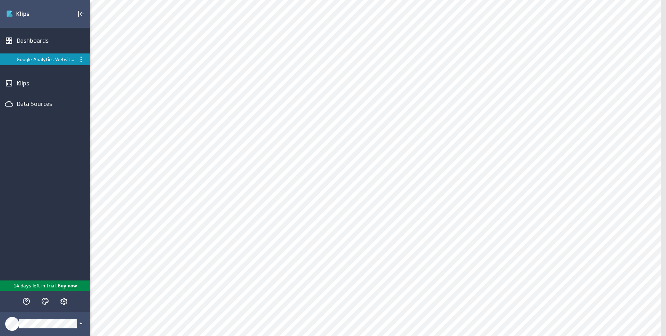
scroll to position [0, 0]
click at [41, 85] on div "Klips" at bounding box center [45, 83] width 57 height 8
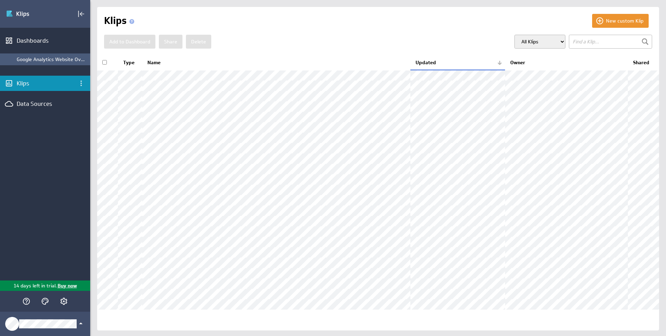
click at [53, 58] on div "Google Analytics Website Overview" at bounding box center [52, 59] width 70 height 6
click at [38, 59] on div "Google Analytics Website Overview" at bounding box center [52, 59] width 70 height 6
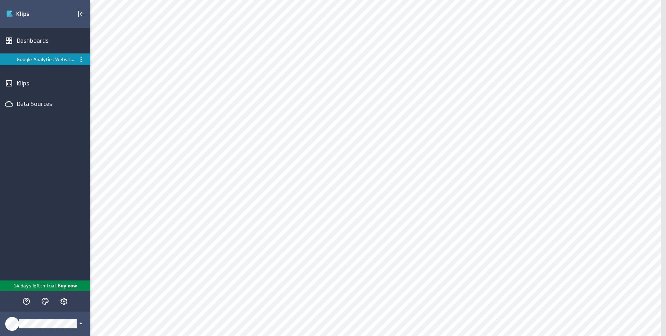
scroll to position [131, 0]
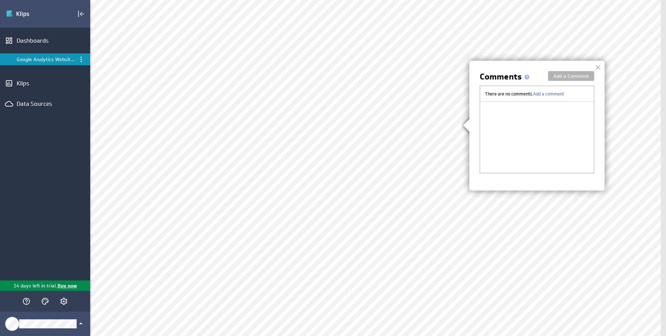
click at [598, 66] on div at bounding box center [598, 67] width 10 height 10
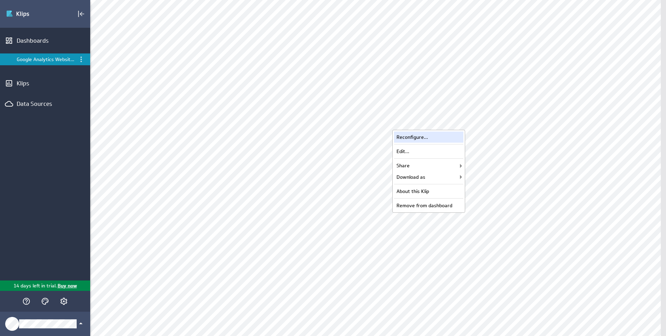
click at [431, 137] on div "Reconfigure..." at bounding box center [428, 136] width 69 height 11
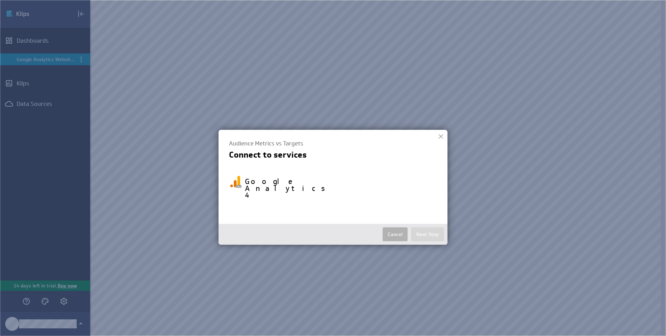
select select "4c12bb32261c3330cb23c9d1f76b702d"
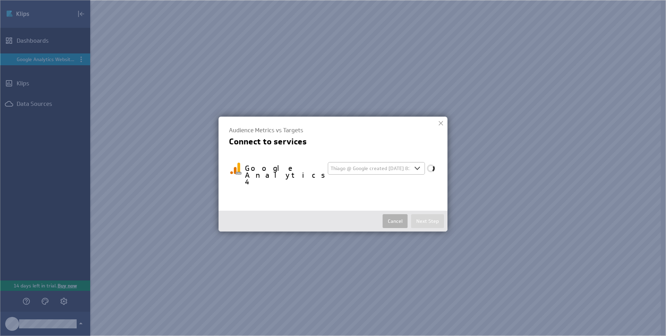
click at [441, 121] on div at bounding box center [441, 123] width 10 height 10
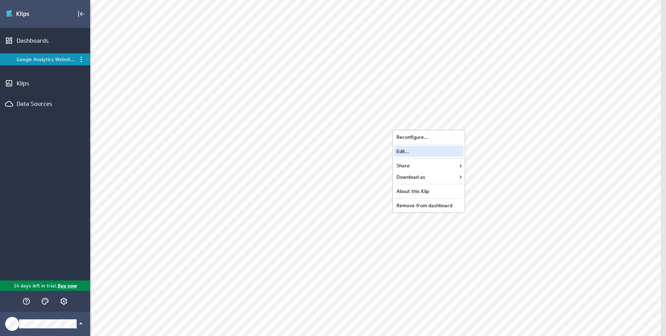
click at [435, 147] on div "Edit..." at bounding box center [428, 151] width 69 height 11
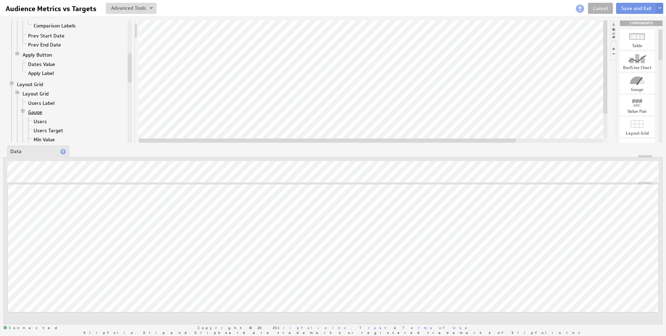
click at [37, 112] on link "Gauge" at bounding box center [35, 112] width 19 height 7
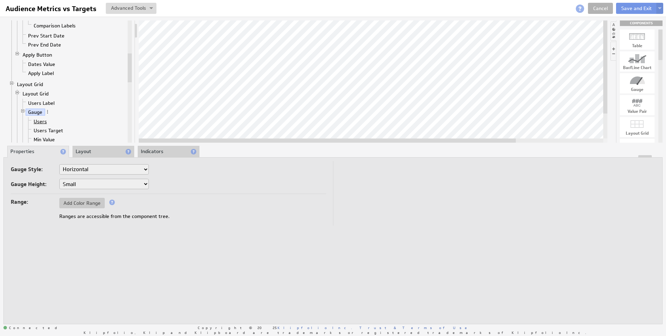
click at [40, 120] on link "Users" at bounding box center [40, 121] width 18 height 7
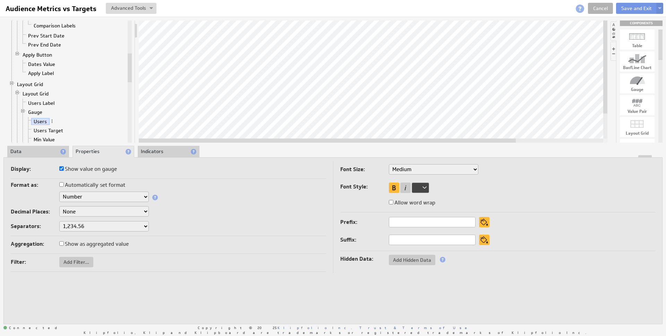
click at [39, 147] on li "Data" at bounding box center [38, 152] width 62 height 12
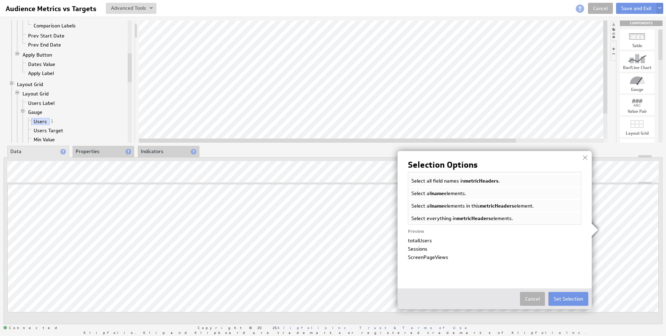
scroll to position [42, 0]
click at [531, 297] on button "Cancel" at bounding box center [532, 299] width 25 height 14
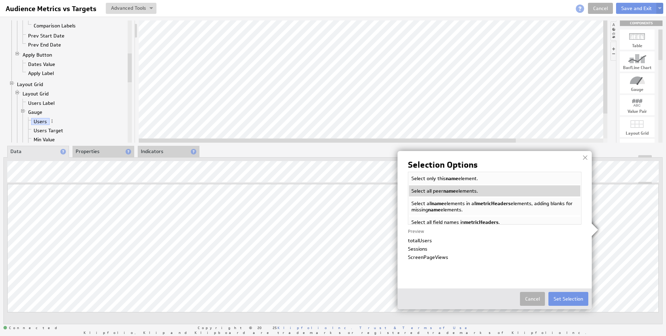
click at [450, 191] on span "name" at bounding box center [449, 191] width 12 height 6
click at [476, 191] on li "Select all peer name elements." at bounding box center [494, 191] width 173 height 12
click at [560, 300] on button "Set Selection" at bounding box center [568, 299] width 40 height 14
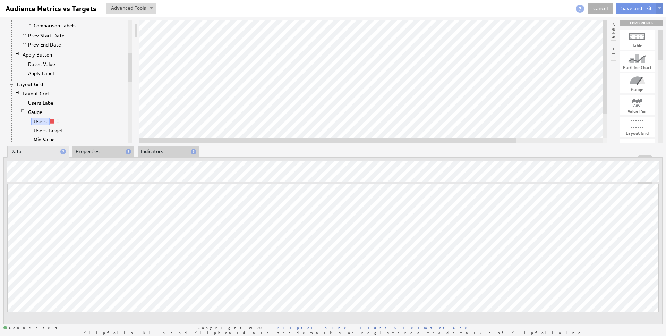
click at [51, 121] on span at bounding box center [52, 121] width 5 height 5
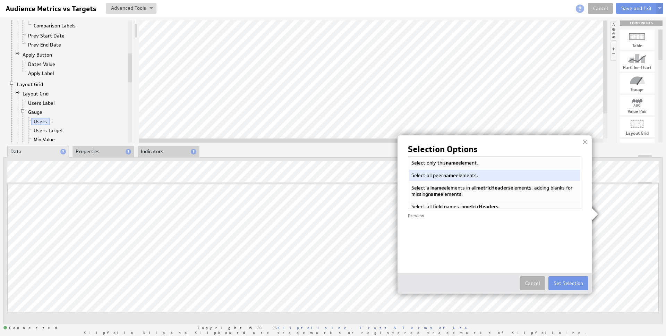
click at [488, 163] on li "Select only this name element." at bounding box center [494, 162] width 173 height 12
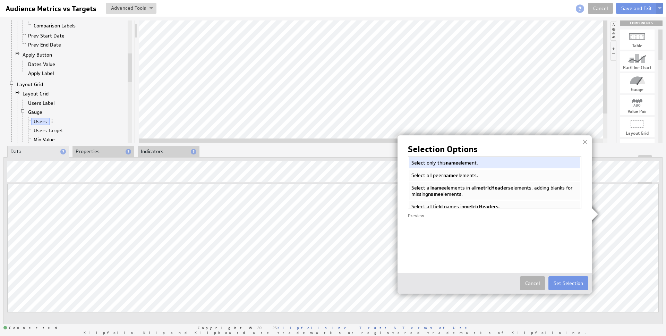
click at [489, 173] on li "Select all peer name elements." at bounding box center [494, 175] width 173 height 12
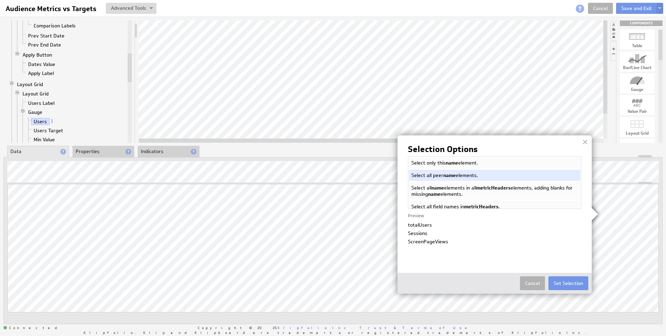
click at [490, 163] on li "Select only this name element." at bounding box center [494, 162] width 173 height 12
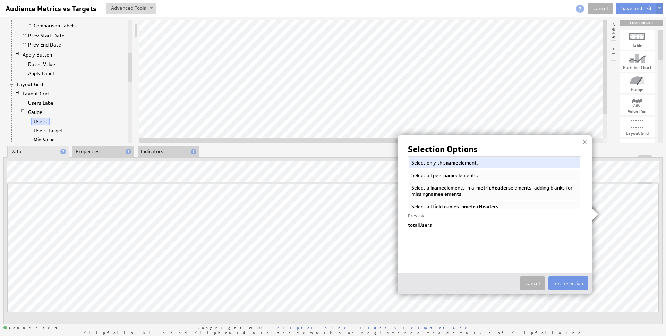
click at [489, 170] on li "Select all peer name elements." at bounding box center [494, 175] width 173 height 12
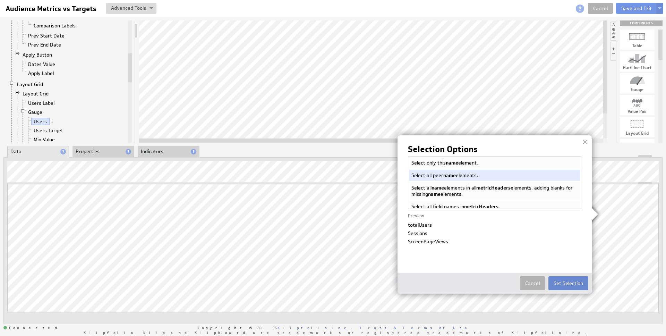
click at [559, 280] on button "Set Selection" at bounding box center [568, 283] width 40 height 14
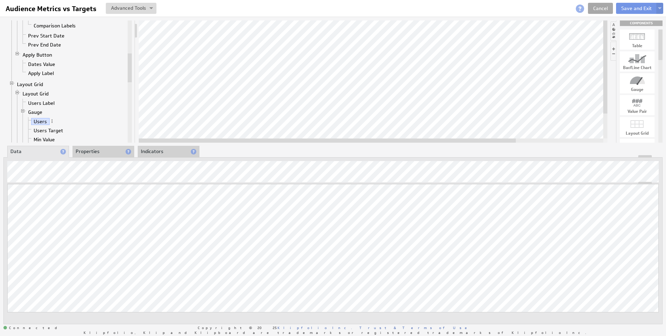
click at [596, 10] on link "Cancel" at bounding box center [600, 8] width 25 height 11
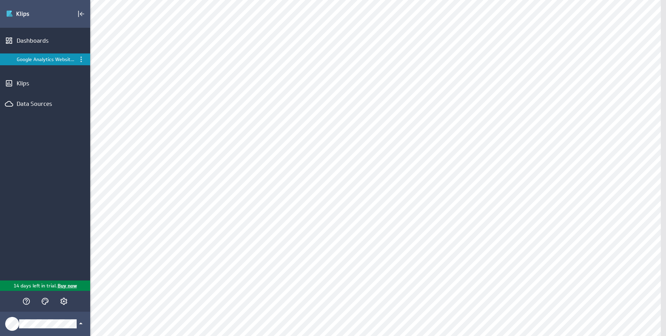
scroll to position [246, 0]
click at [44, 302] on icon "Themes" at bounding box center [45, 301] width 8 height 8
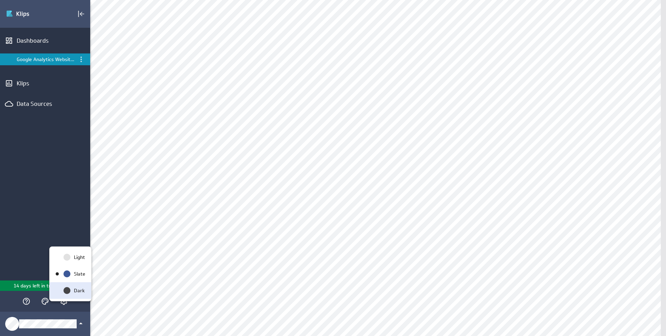
click at [79, 287] on p "Dark" at bounding box center [79, 290] width 11 height 7
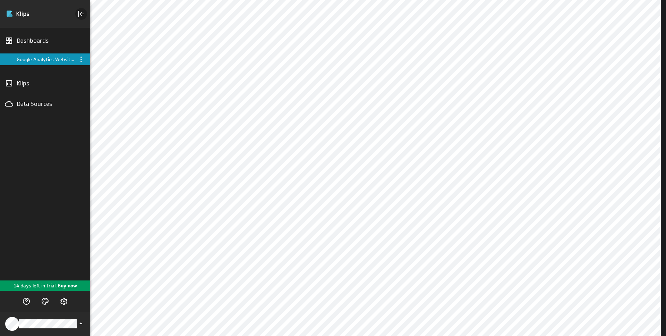
click at [84, 13] on icon "Collapse" at bounding box center [81, 14] width 8 height 8
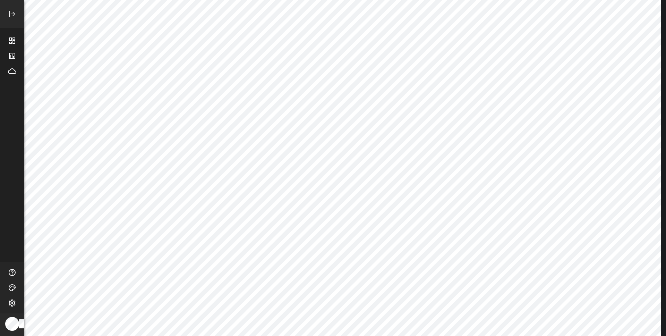
scroll to position [0, 0]
click at [10, 289] on icon "Themes" at bounding box center [12, 287] width 8 height 8
click at [48, 263] on p "Slate" at bounding box center [46, 260] width 11 height 7
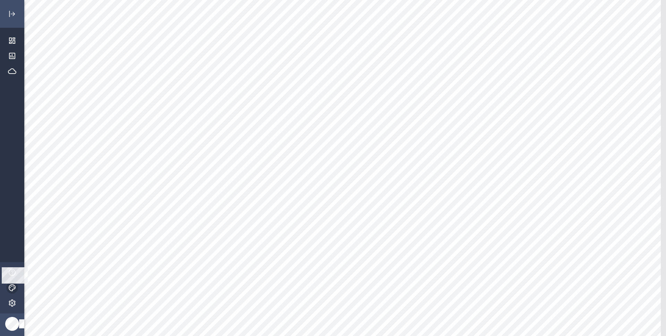
click at [10, 286] on icon "Themes" at bounding box center [12, 287] width 8 height 8
click at [37, 239] on icon "Light" at bounding box center [34, 243] width 8 height 8
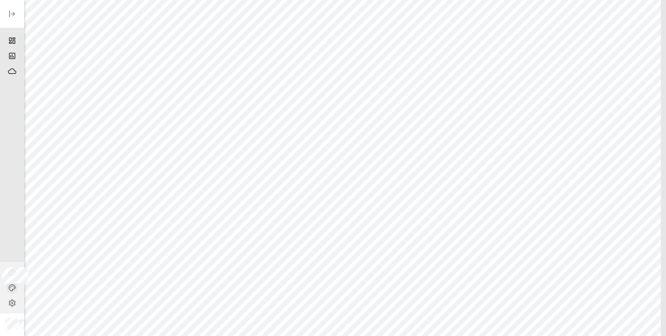
click at [13, 285] on icon "Themes" at bounding box center [12, 287] width 8 height 8
click at [38, 261] on div "Slate" at bounding box center [45, 260] width 15 height 7
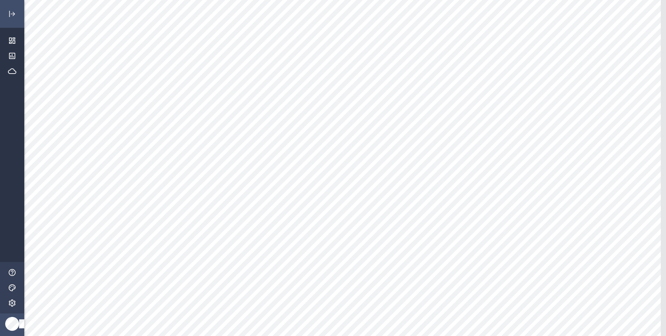
click at [18, 285] on div "Main Menu" at bounding box center [12, 289] width 19 height 19
click at [17, 286] on div "Main Menu" at bounding box center [12, 288] width 12 height 12
click at [14, 287] on icon "Themes" at bounding box center [12, 287] width 8 height 8
click at [39, 280] on div "Dark" at bounding box center [45, 276] width 15 height 7
